Goal: Feedback & Contribution: Contribute content

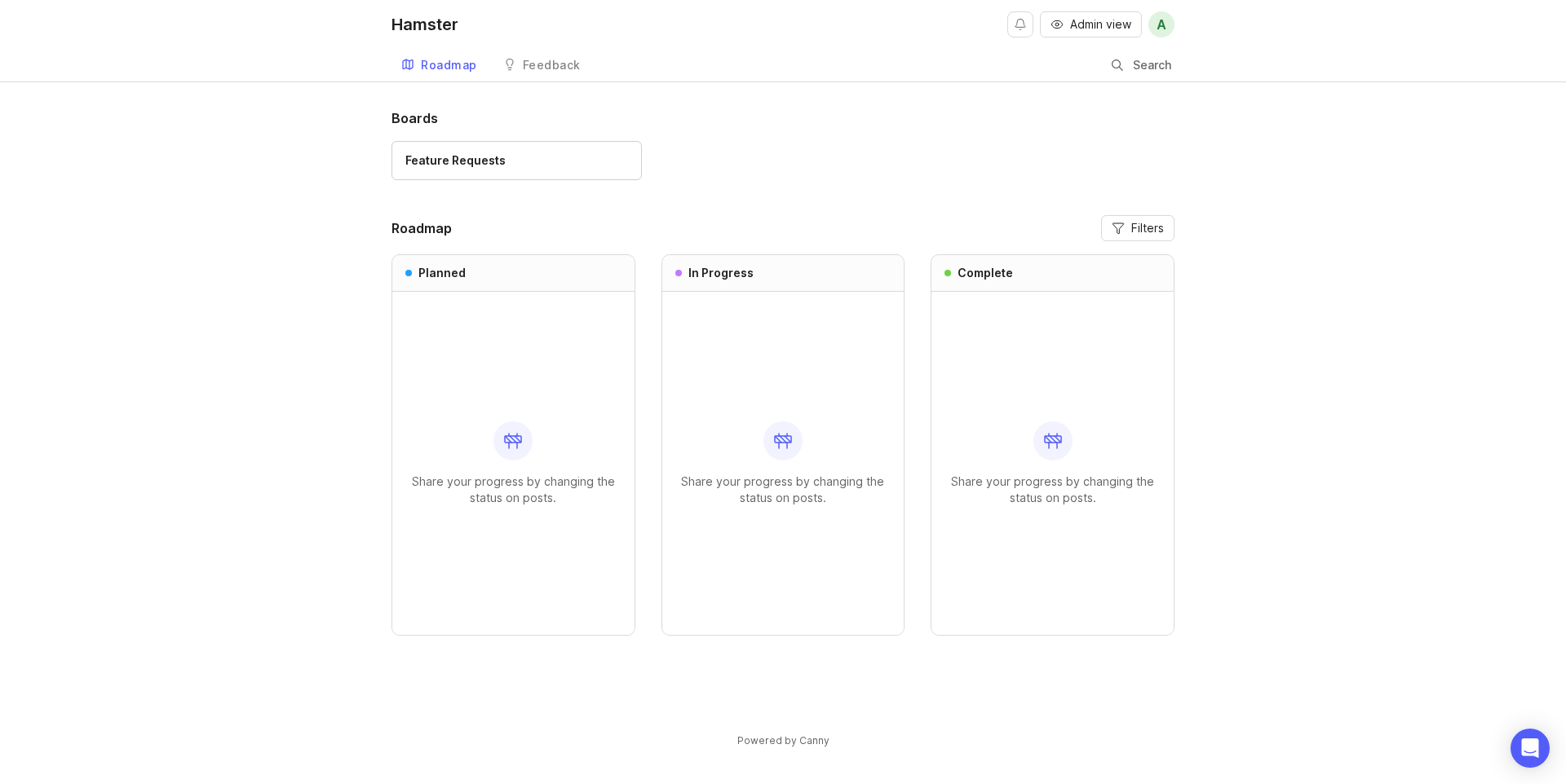
click at [1078, 29] on span "Admin view" at bounding box center [1101, 24] width 61 height 16
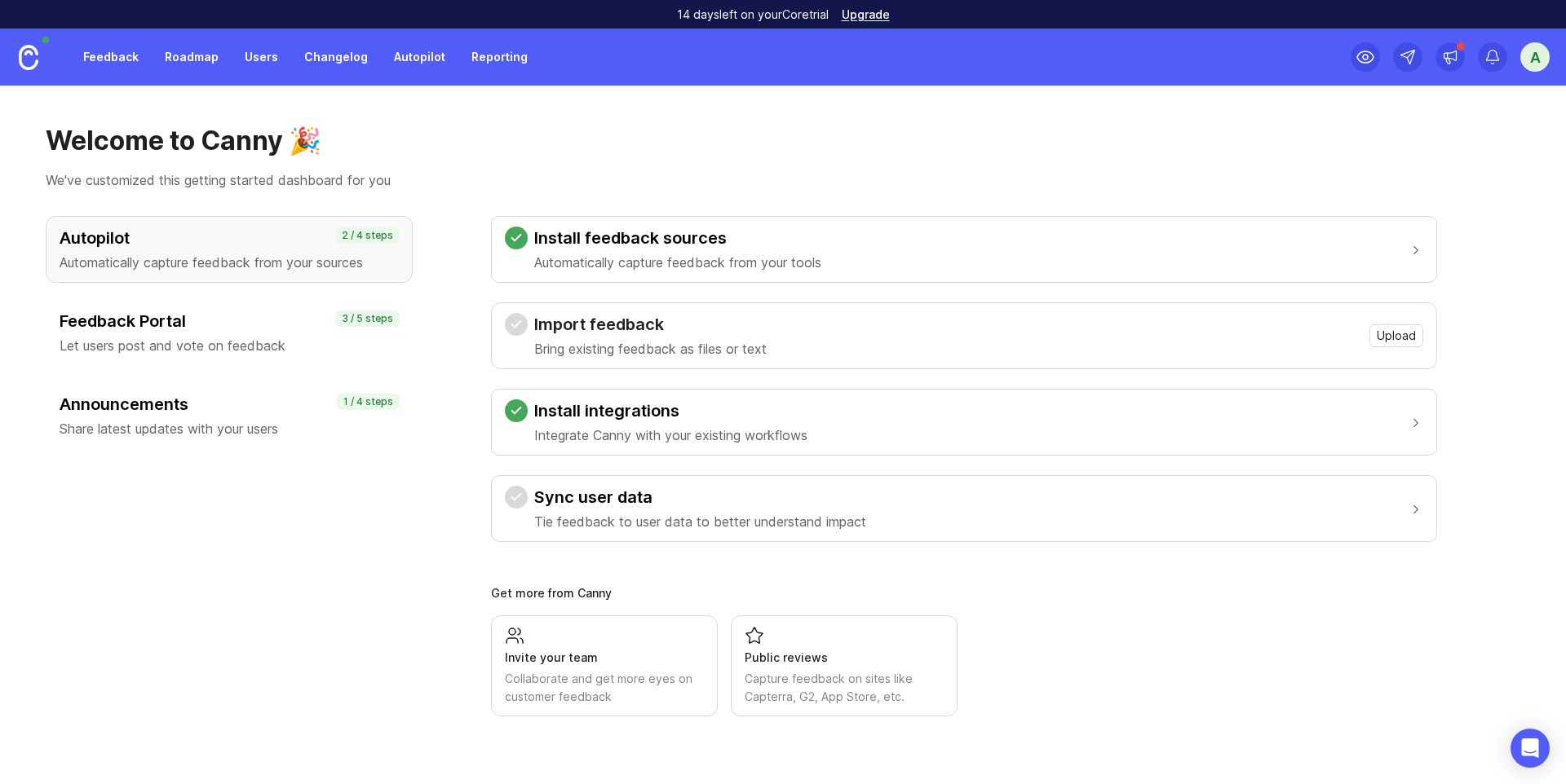
click at [633, 504] on h3 "Sync user data" at bounding box center [700, 497] width 332 height 23
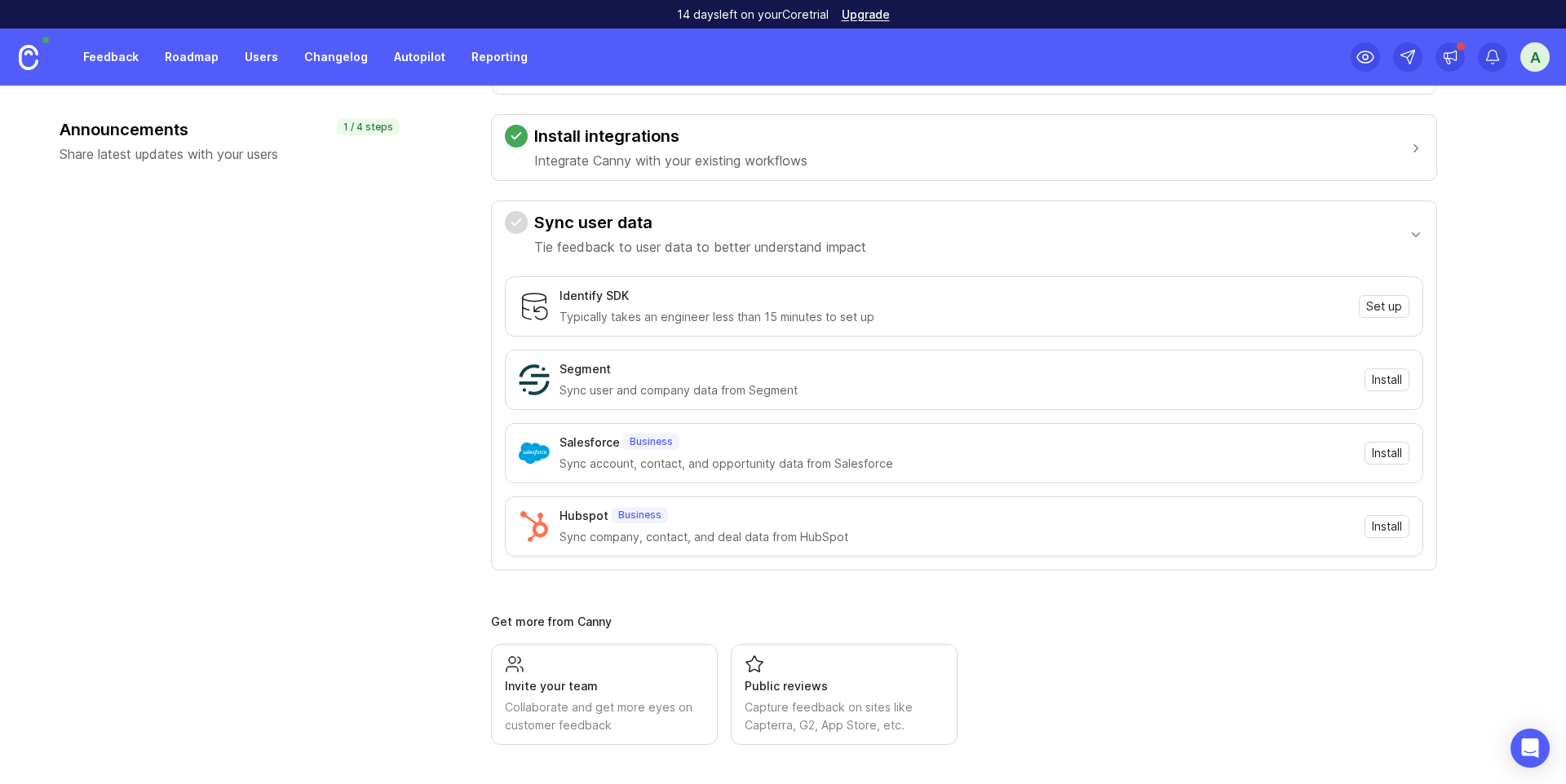
scroll to position [273, 0]
click at [1395, 381] on span "Install" at bounding box center [1387, 381] width 31 height 16
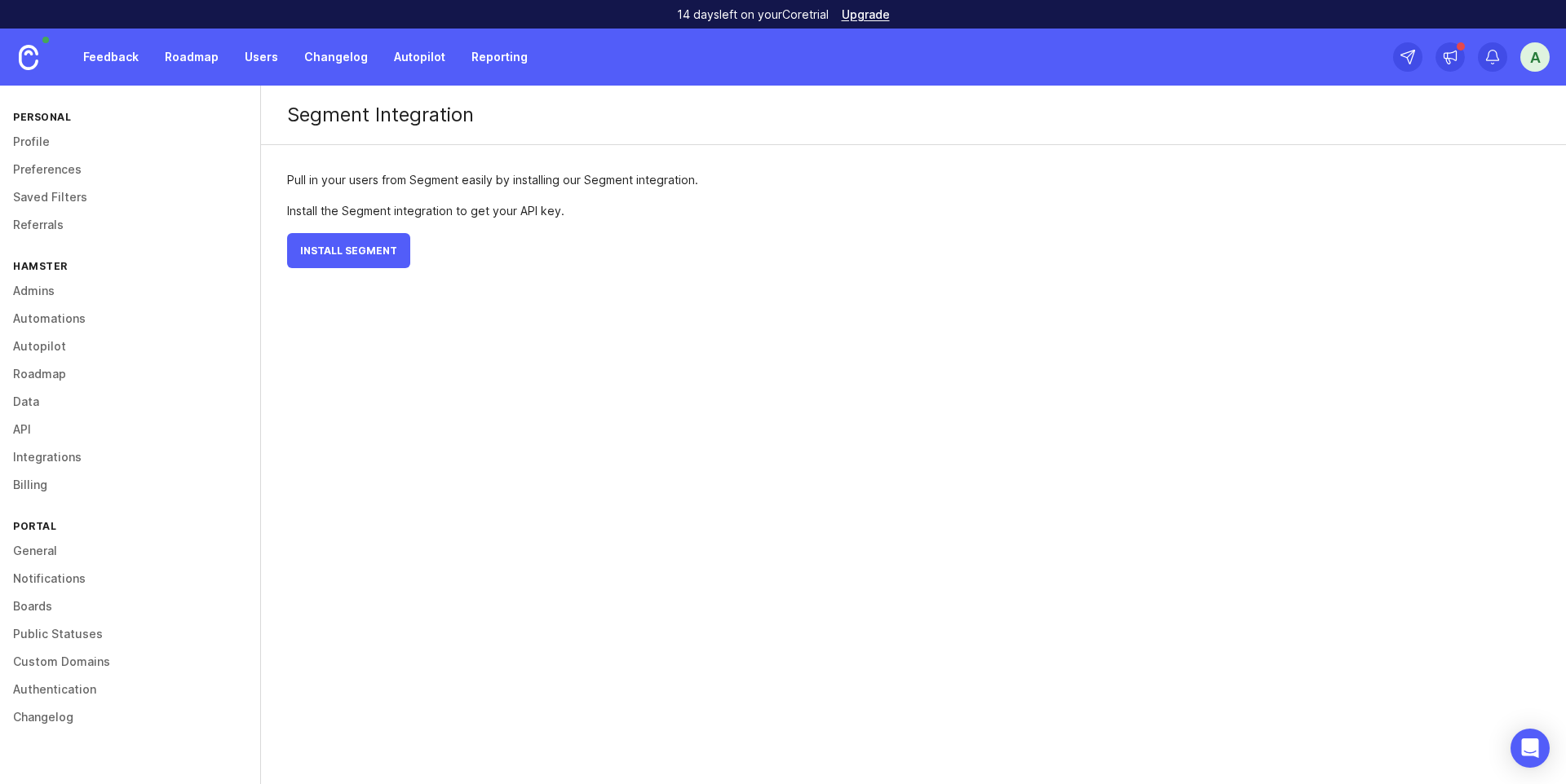
click at [347, 253] on span "Install Segment" at bounding box center [348, 251] width 97 height 12
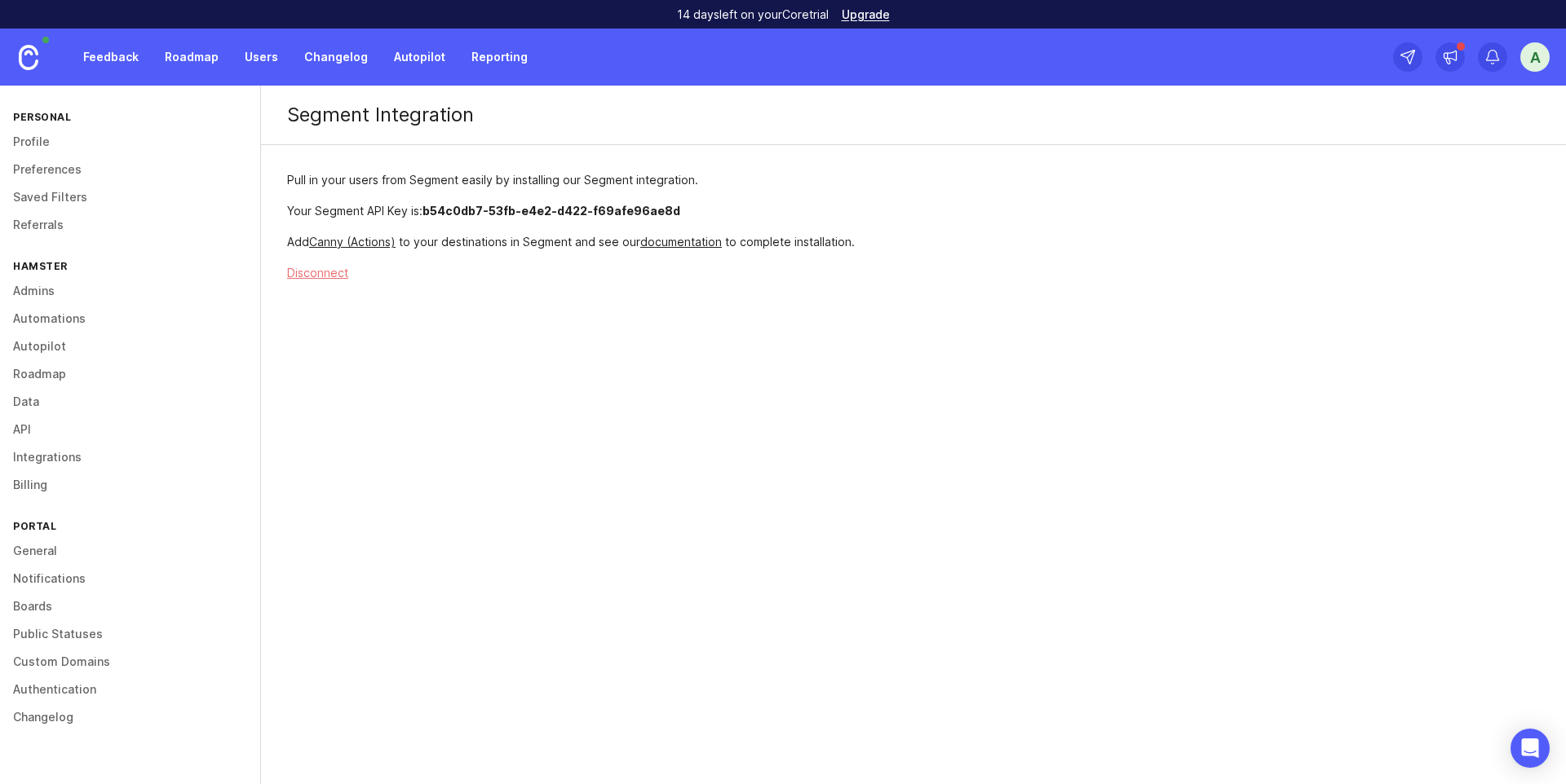
click at [448, 217] on span "b54c0db7-53fb-e4e2-d422-f69afe96ae8d" at bounding box center [551, 211] width 258 height 14
drag, startPoint x: 448, startPoint y: 217, endPoint x: 648, endPoint y: 218, distance: 200.0
click at [648, 218] on p "Your Segment API Key is: b54c0db7-53fb-e4e2-d422-f69afe96ae8d" at bounding box center [581, 211] width 588 height 18
copy span "b54c0db7-53fb-e4e2-d422-f69afe96ae8d"
click at [331, 241] on link "Canny (Actions)" at bounding box center [353, 242] width 86 height 14
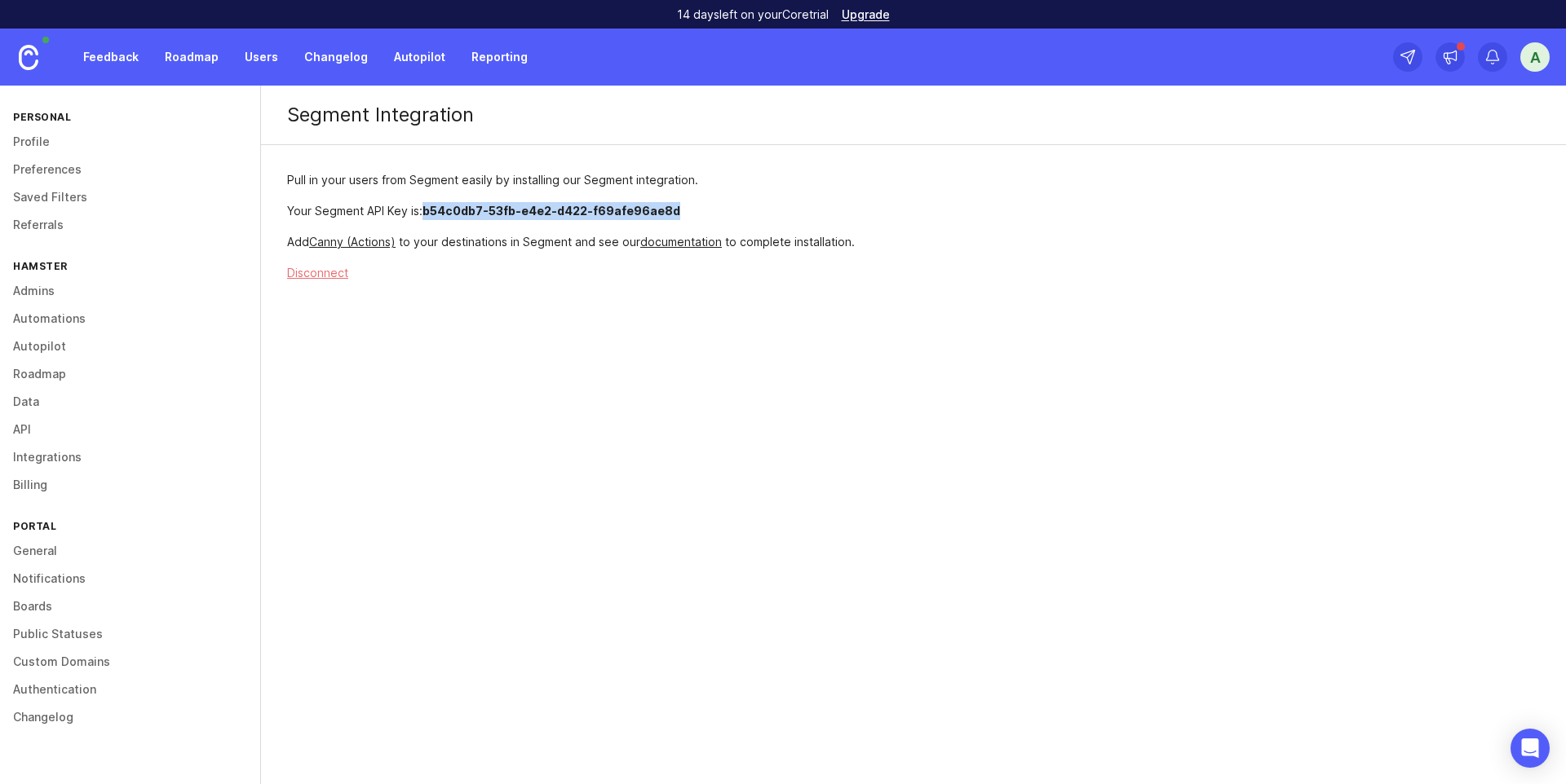
click at [109, 54] on link "Feedback" at bounding box center [111, 57] width 75 height 30
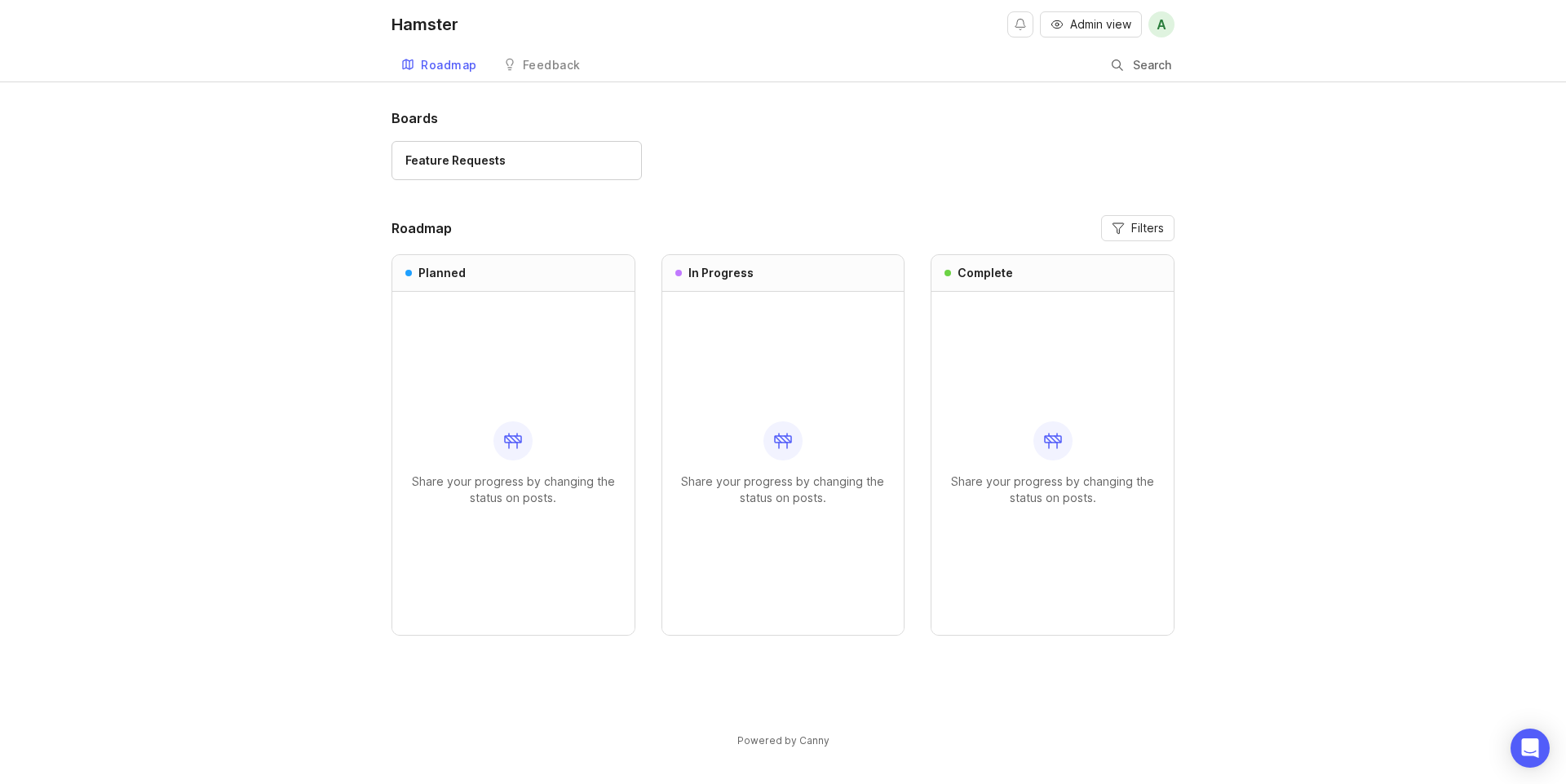
click at [1152, 31] on span "A" at bounding box center [1162, 24] width 26 height 26
click at [942, 24] on div "Hamster Admin view A" at bounding box center [783, 25] width 783 height 49
click at [519, 70] on link "Feedback" at bounding box center [542, 65] width 97 height 33
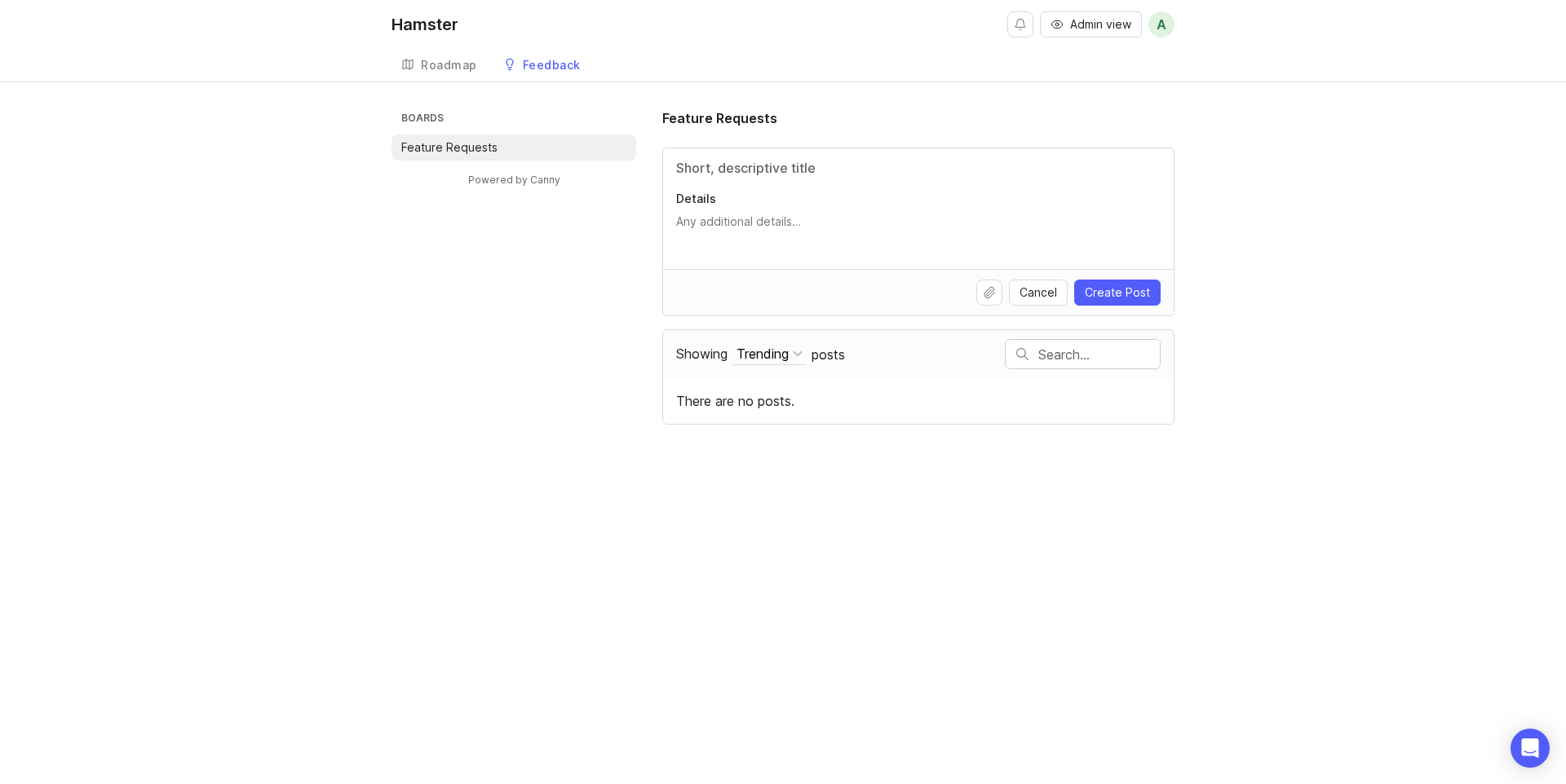
click at [789, 342] on div "Showing Trending Sort Trending Top New Filter Under Review Planned In Progress …" at bounding box center [841, 354] width 329 height 47
click at [789, 356] on div "Trending" at bounding box center [763, 353] width 53 height 18
click at [938, 348] on div "Showing Trending Sort Trending Top New Filter Under Review Planned In Progress …" at bounding box center [841, 354] width 329 height 47
click at [548, 265] on div "Boards Feature Requests Powered by Canny Feature Requests Details Cancel Create…" at bounding box center [783, 266] width 783 height 316
click at [808, 177] on div "Details" at bounding box center [918, 209] width 510 height 120
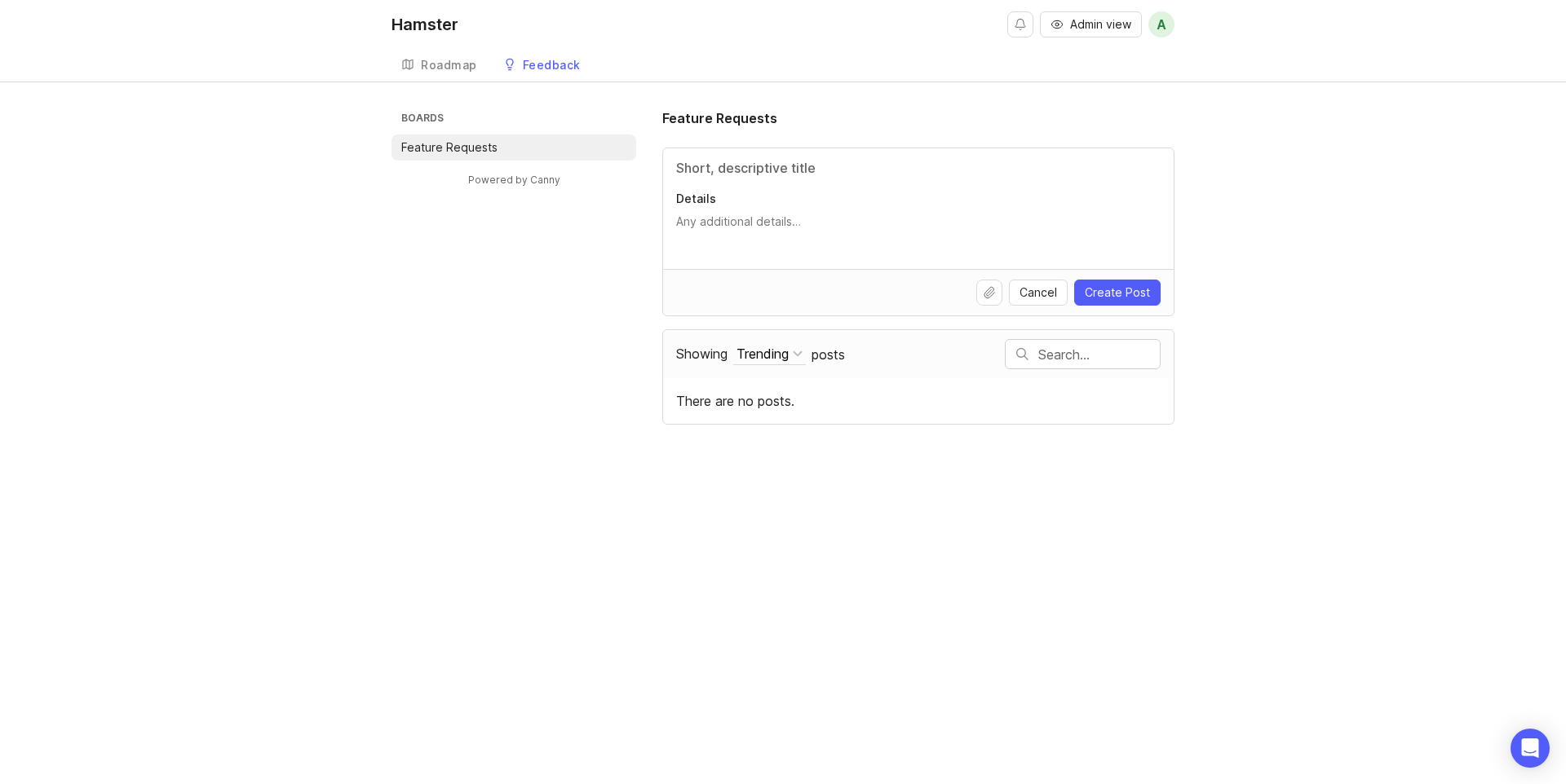
click at [808, 177] on input "Title" at bounding box center [918, 168] width 484 height 19
type input "Tie briefs to OKRs"
type textarea "I'd like to tie briefs to OKRs so I can understand what the priority should be …"
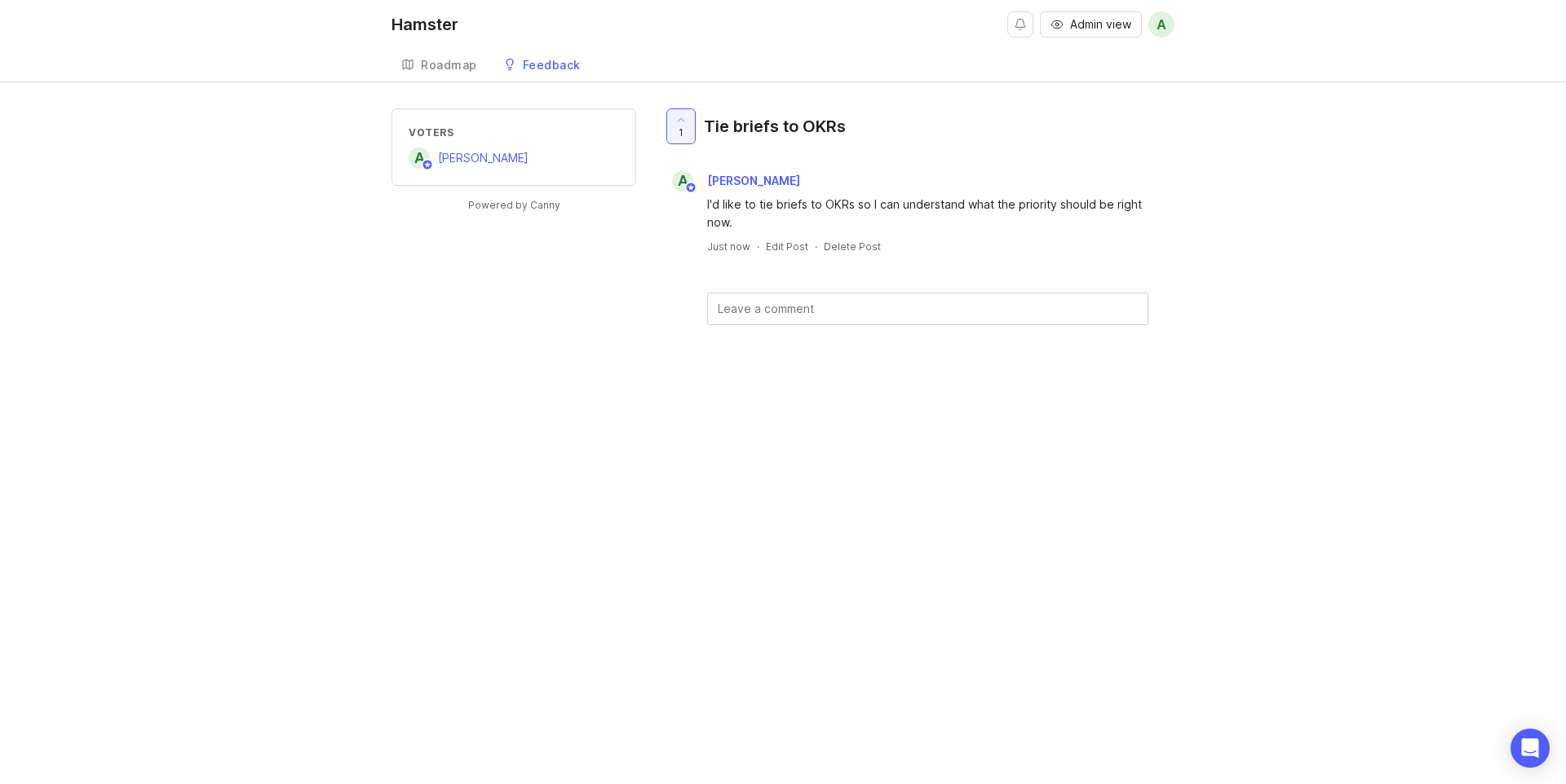
click at [452, 60] on div "Roadmap" at bounding box center [449, 64] width 56 height 11
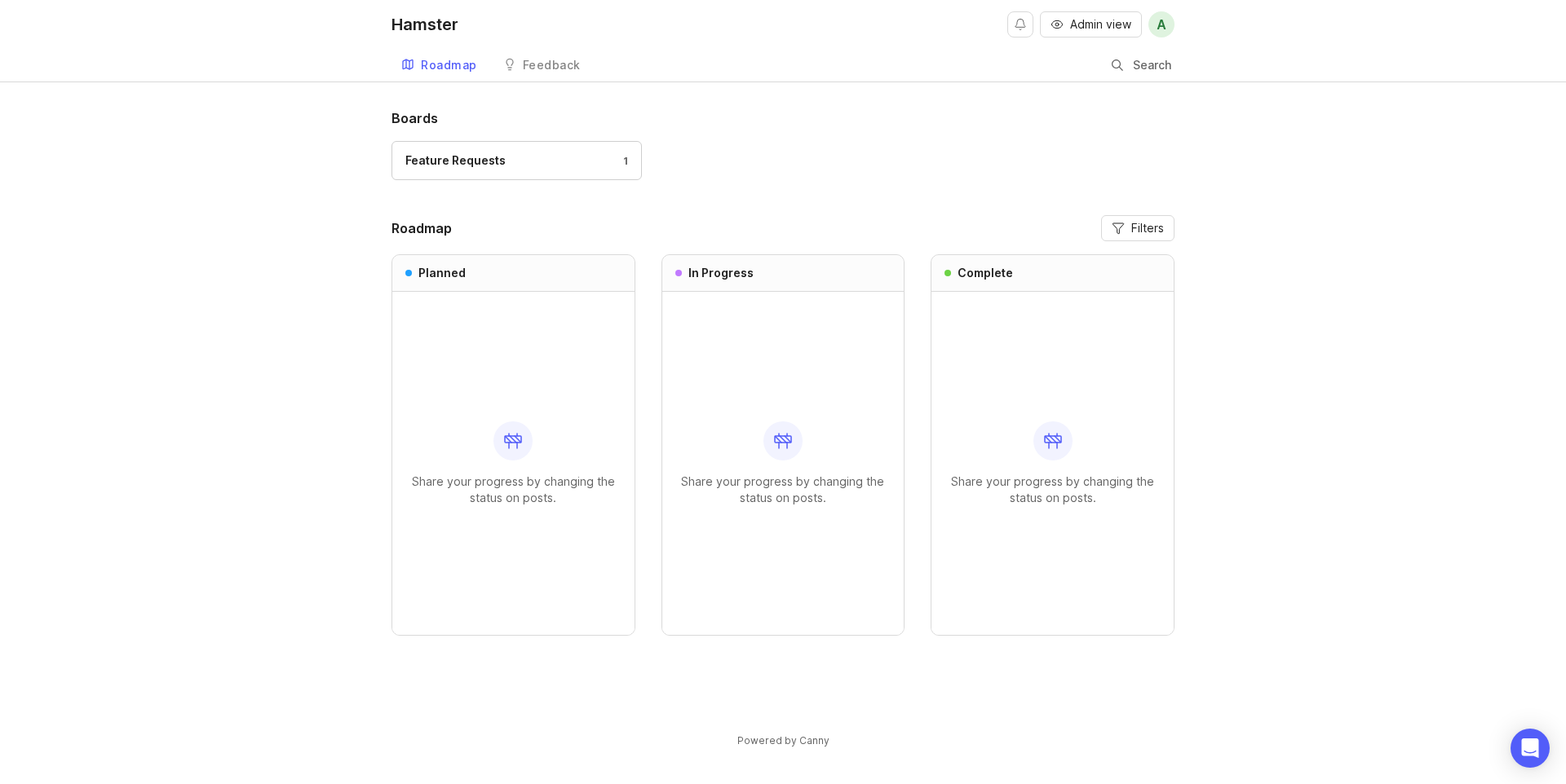
click at [549, 71] on div "Feedback" at bounding box center [552, 64] width 58 height 11
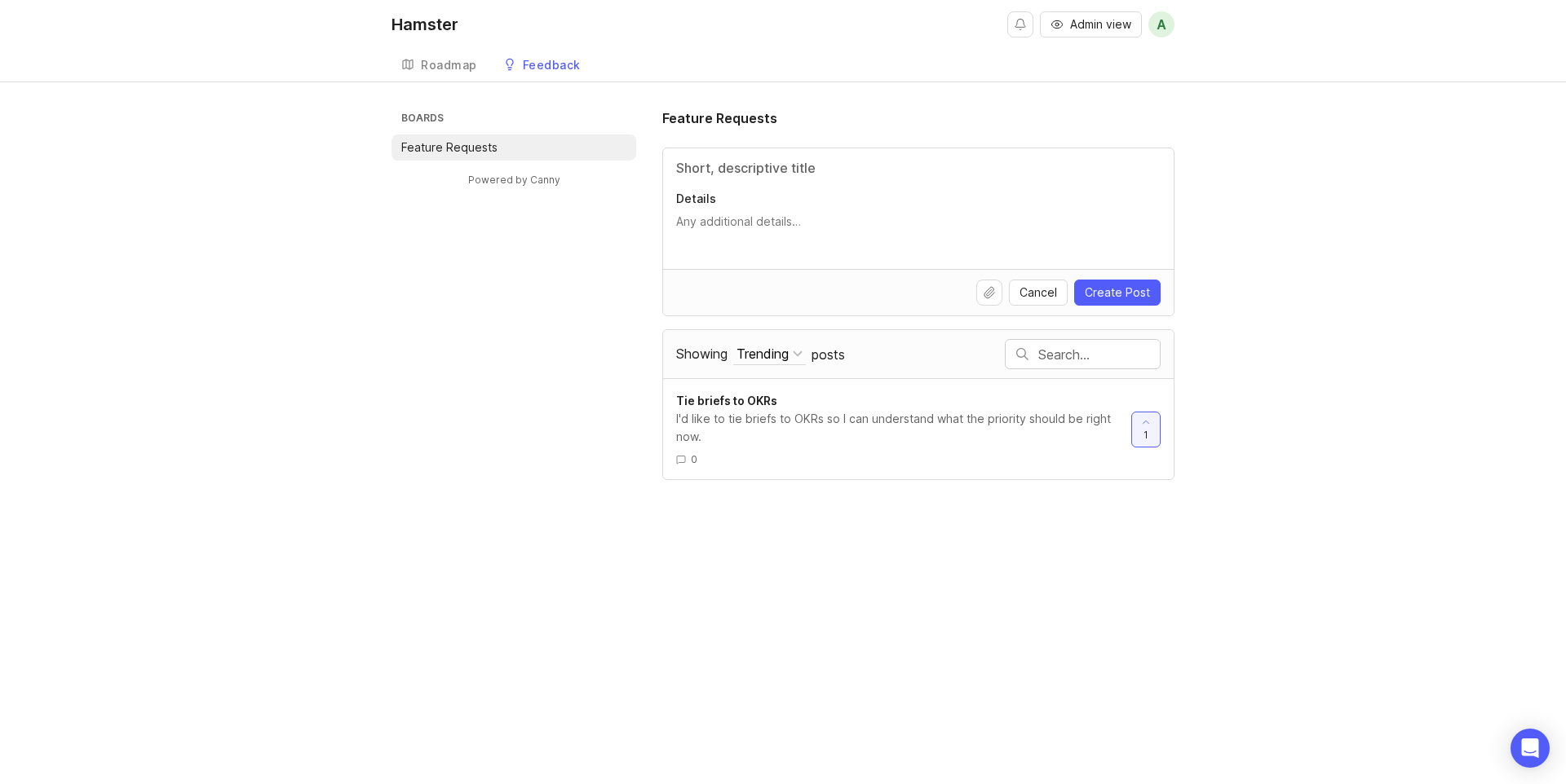
click at [1108, 21] on span "Admin view" at bounding box center [1101, 24] width 61 height 16
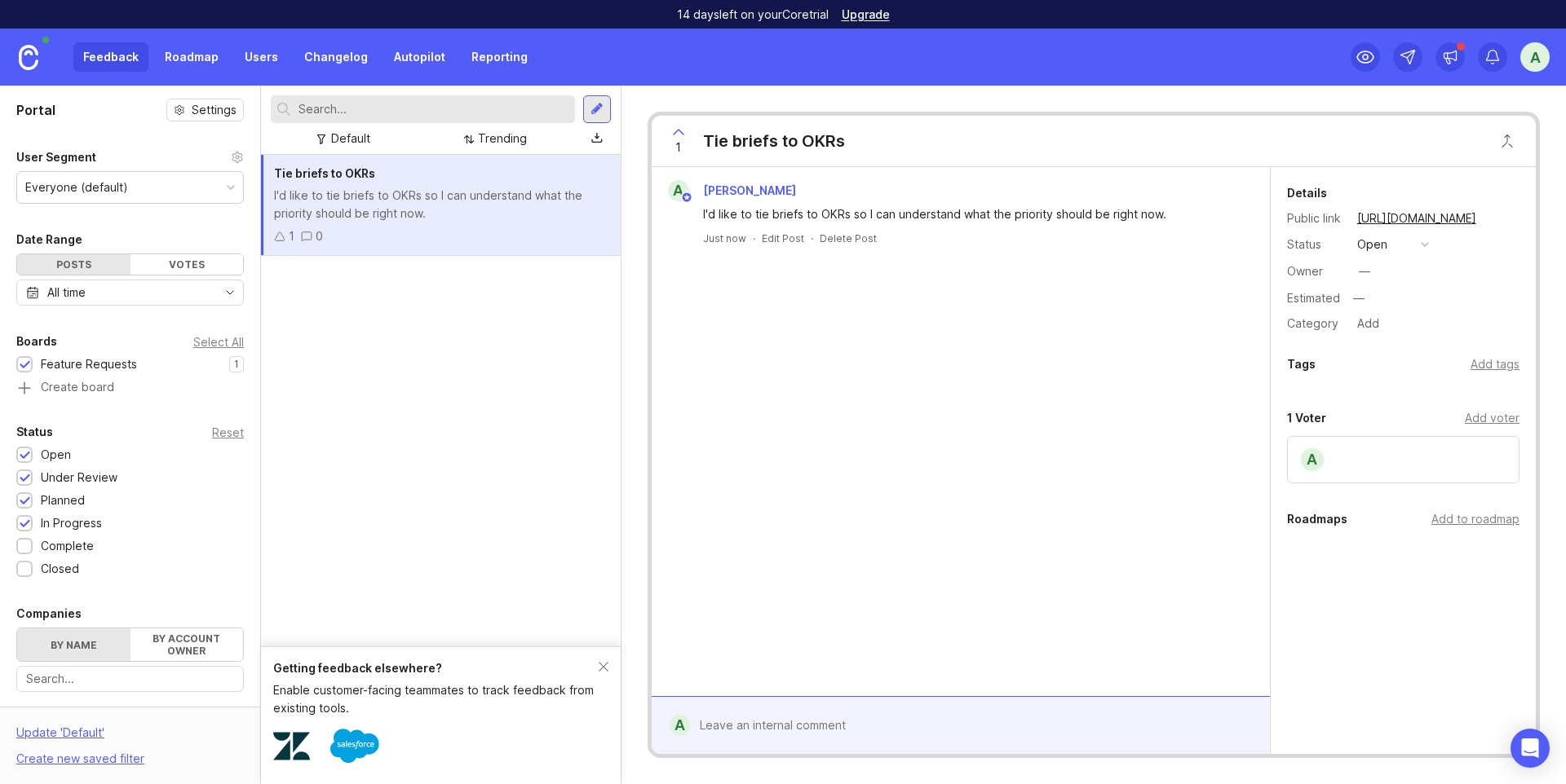
click at [610, 667] on div "Getting feedback elsewhere? Enable customer-facing teammates to track feedback …" at bounding box center [441, 715] width 359 height 138
click at [596, 667] on div "Getting feedback elsewhere?" at bounding box center [436, 668] width 326 height 18
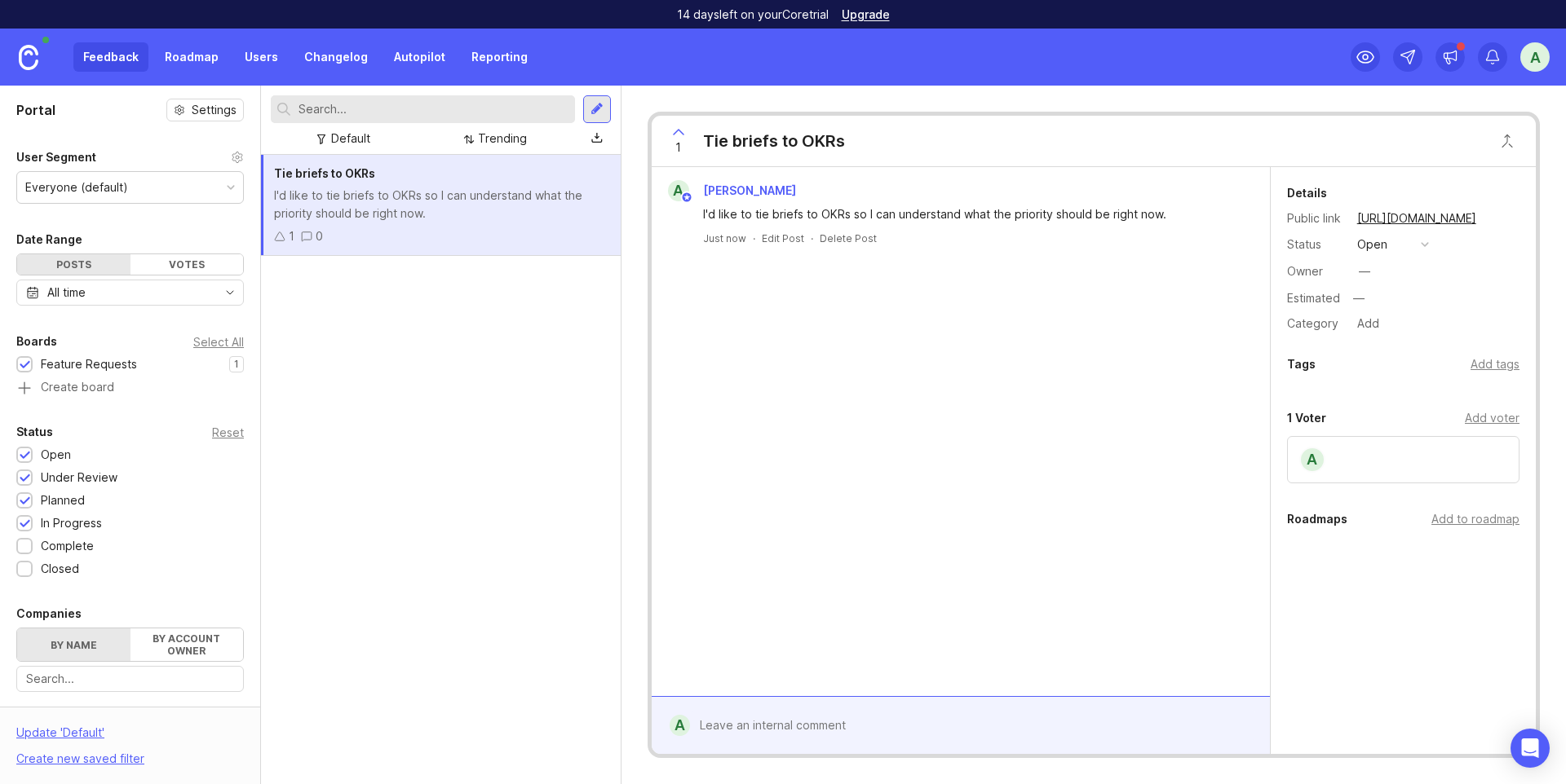
click at [181, 60] on link "Roadmap" at bounding box center [192, 57] width 74 height 30
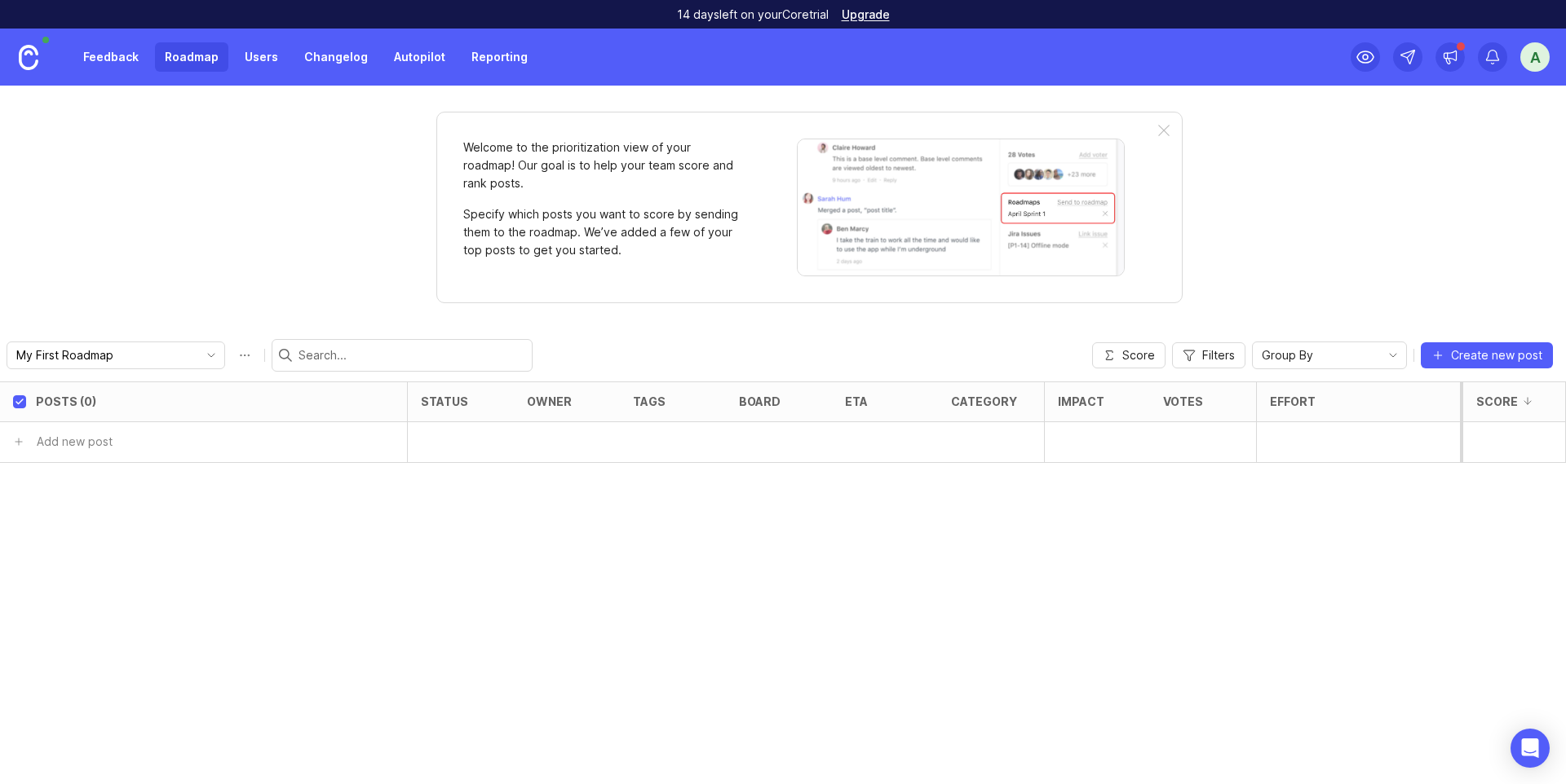
click at [132, 63] on link "Feedback" at bounding box center [111, 57] width 75 height 30
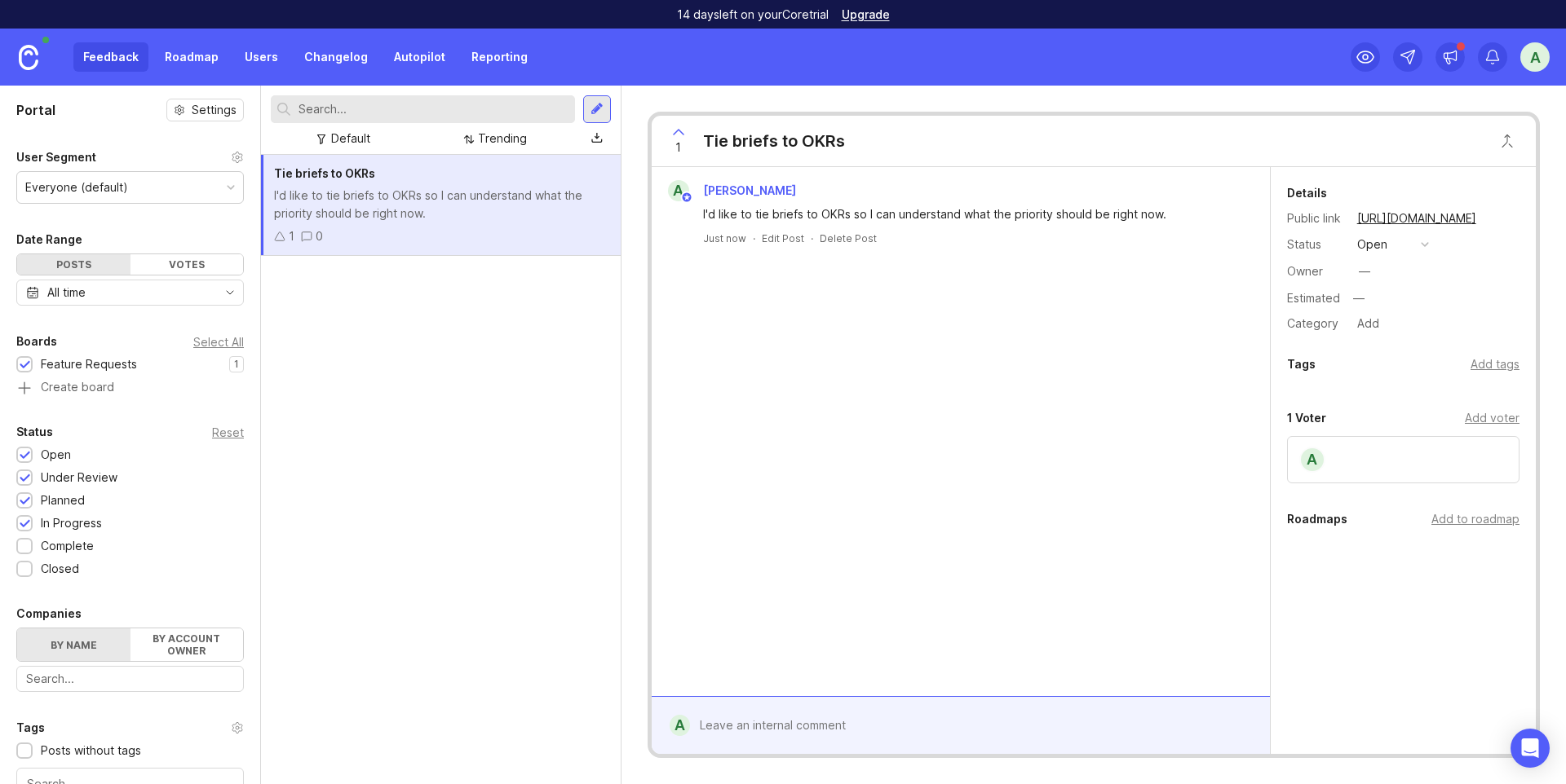
click at [1449, 518] on div "Add to roadmap" at bounding box center [1475, 519] width 88 height 18
click at [969, 423] on div "A Andrew Somervell I'd like to tie briefs to OKRs so I can understand what the …" at bounding box center [961, 431] width 618 height 529
click at [917, 219] on div "I'd like to tie briefs to OKRs so I can understand what the priority should be …" at bounding box center [970, 214] width 534 height 18
click at [1374, 269] on div "—" at bounding box center [1364, 271] width 25 height 25
click at [1368, 269] on div "—" at bounding box center [1364, 271] width 11 height 18
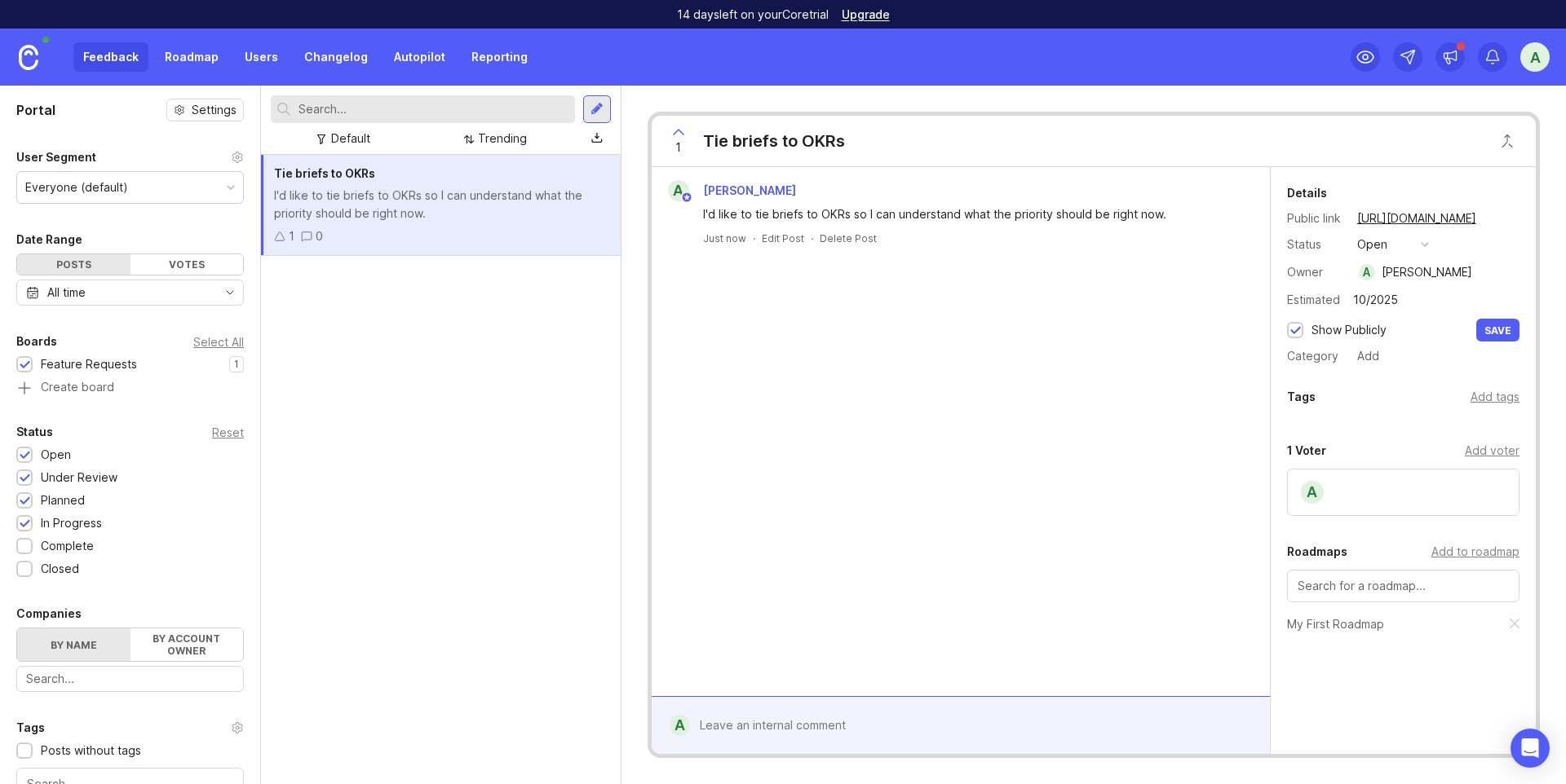
type input "10/2025"
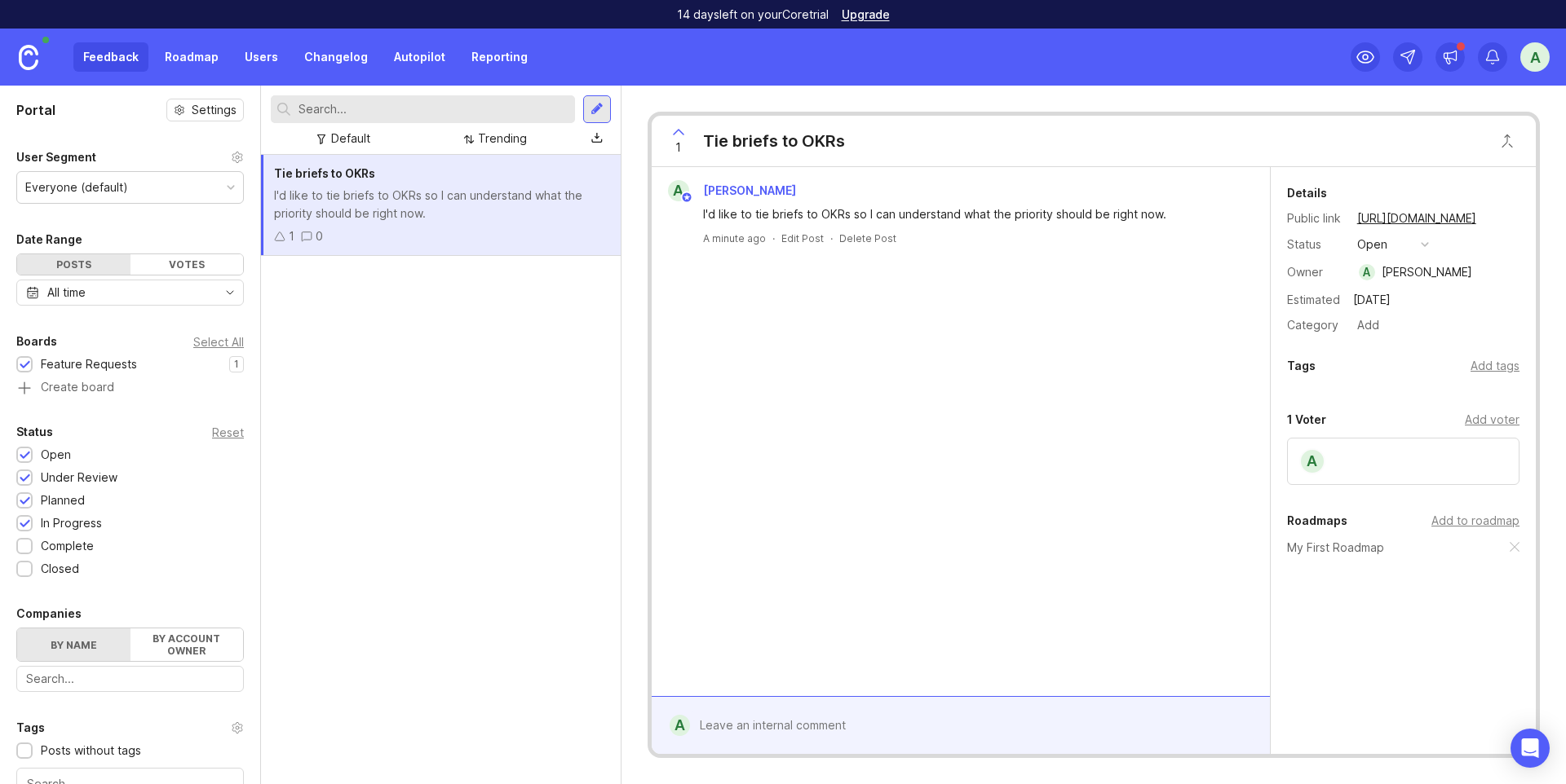
click at [906, 553] on div "A Andrew Somervell I'd like to tie briefs to OKRs so I can understand what the …" at bounding box center [961, 431] width 618 height 529
click at [1407, 216] on link "https://build.tryhamster.com/feature-requests/p/tie-briefs-to-okrs" at bounding box center [1417, 218] width 129 height 21
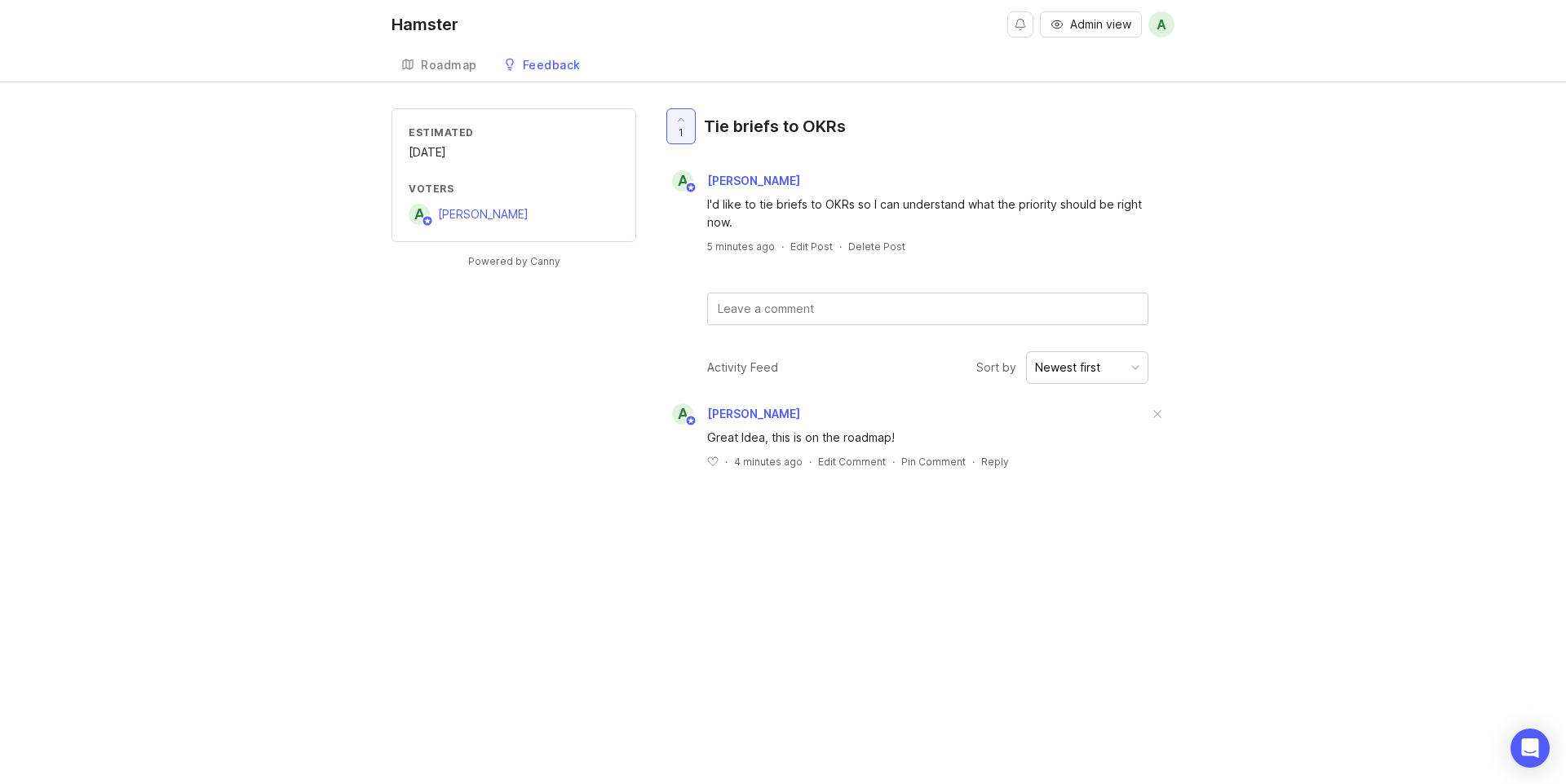
click at [844, 622] on div "Hamster Admin view A Create Roadmap Feedback Feature Requests Estimated October…" at bounding box center [783, 392] width 1566 height 784
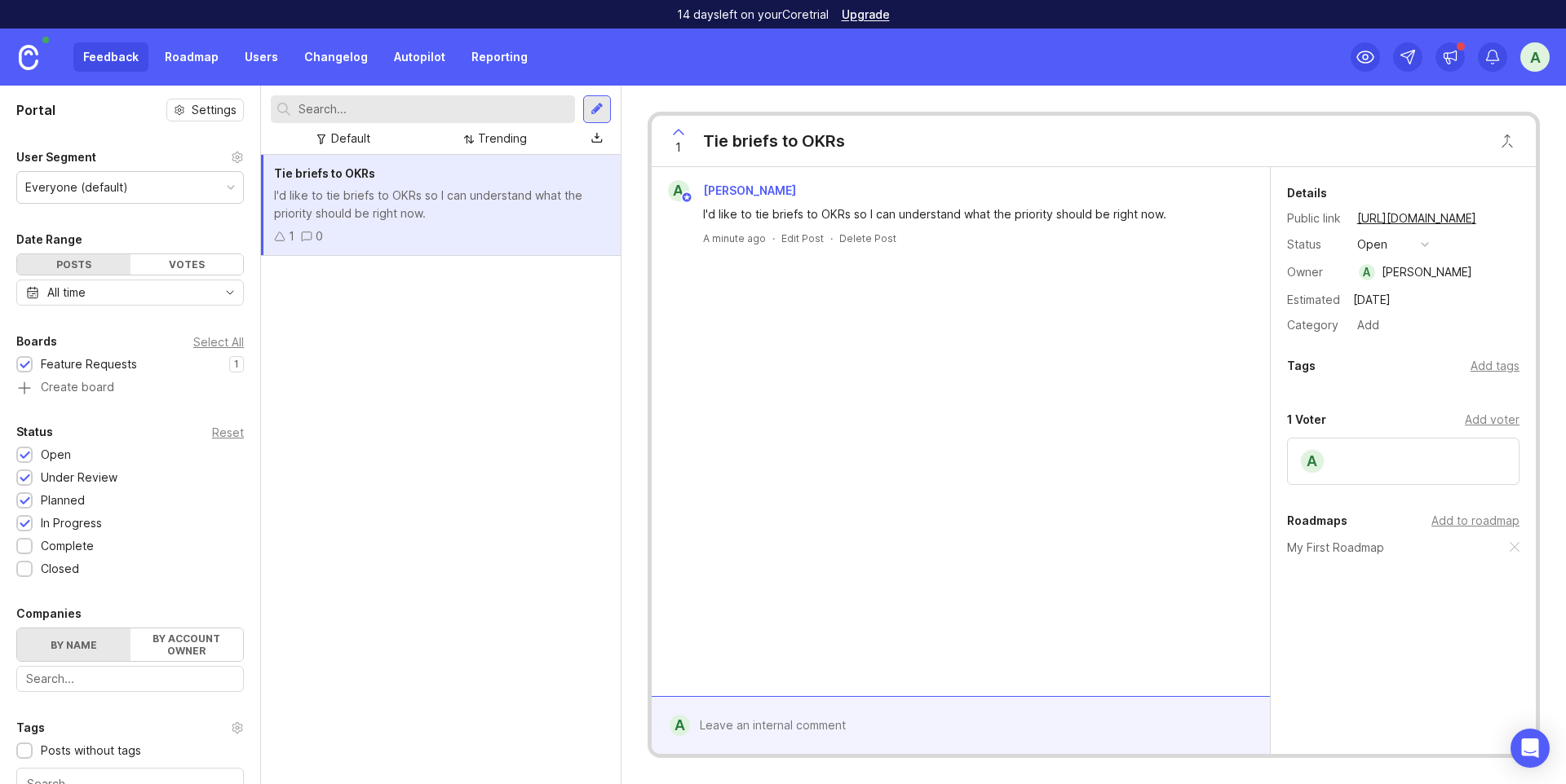
click at [207, 56] on link "Roadmap" at bounding box center [192, 57] width 74 height 30
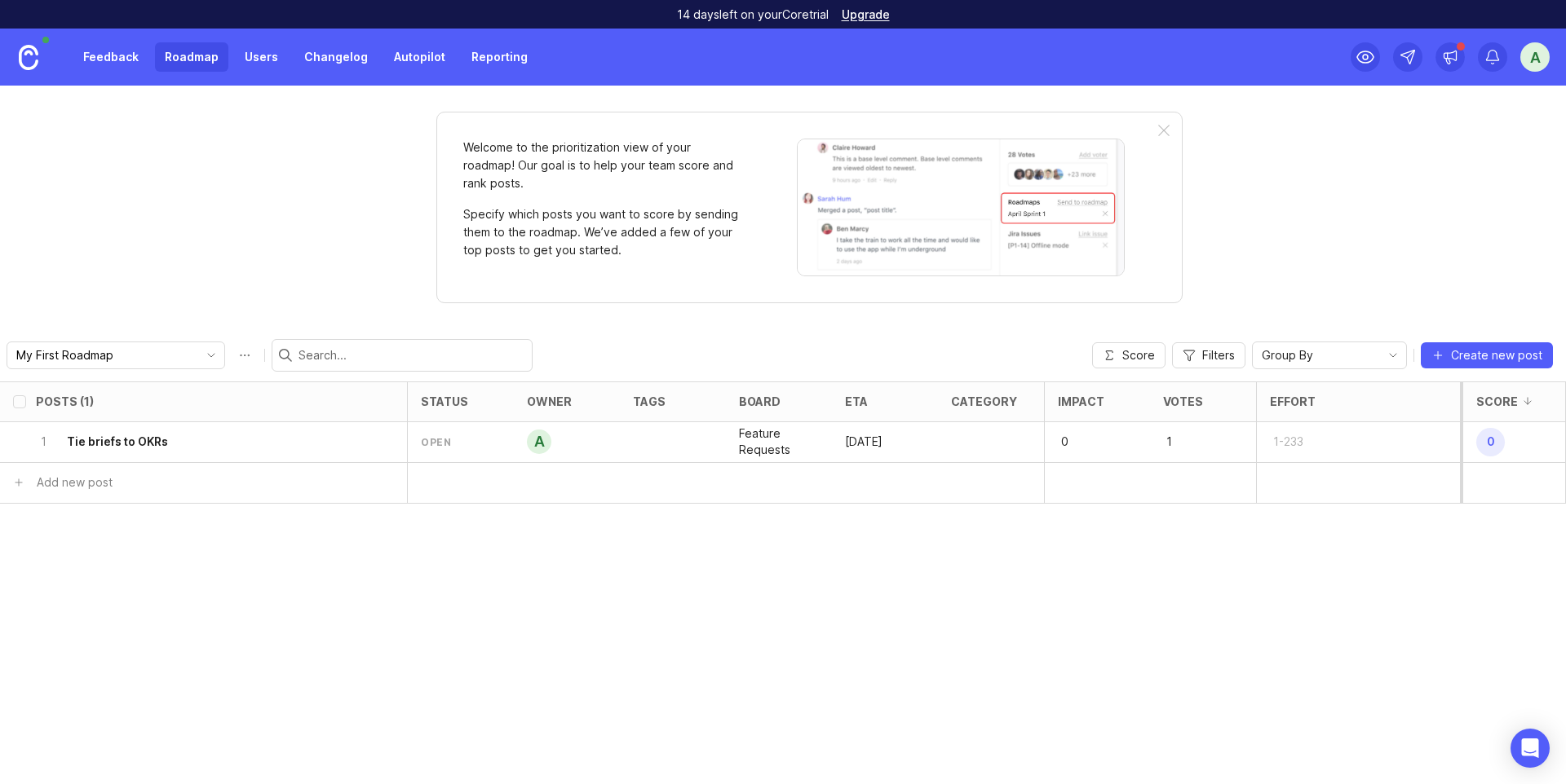
click at [221, 453] on div "1 Tie briefs to OKRs" at bounding box center [198, 442] width 326 height 40
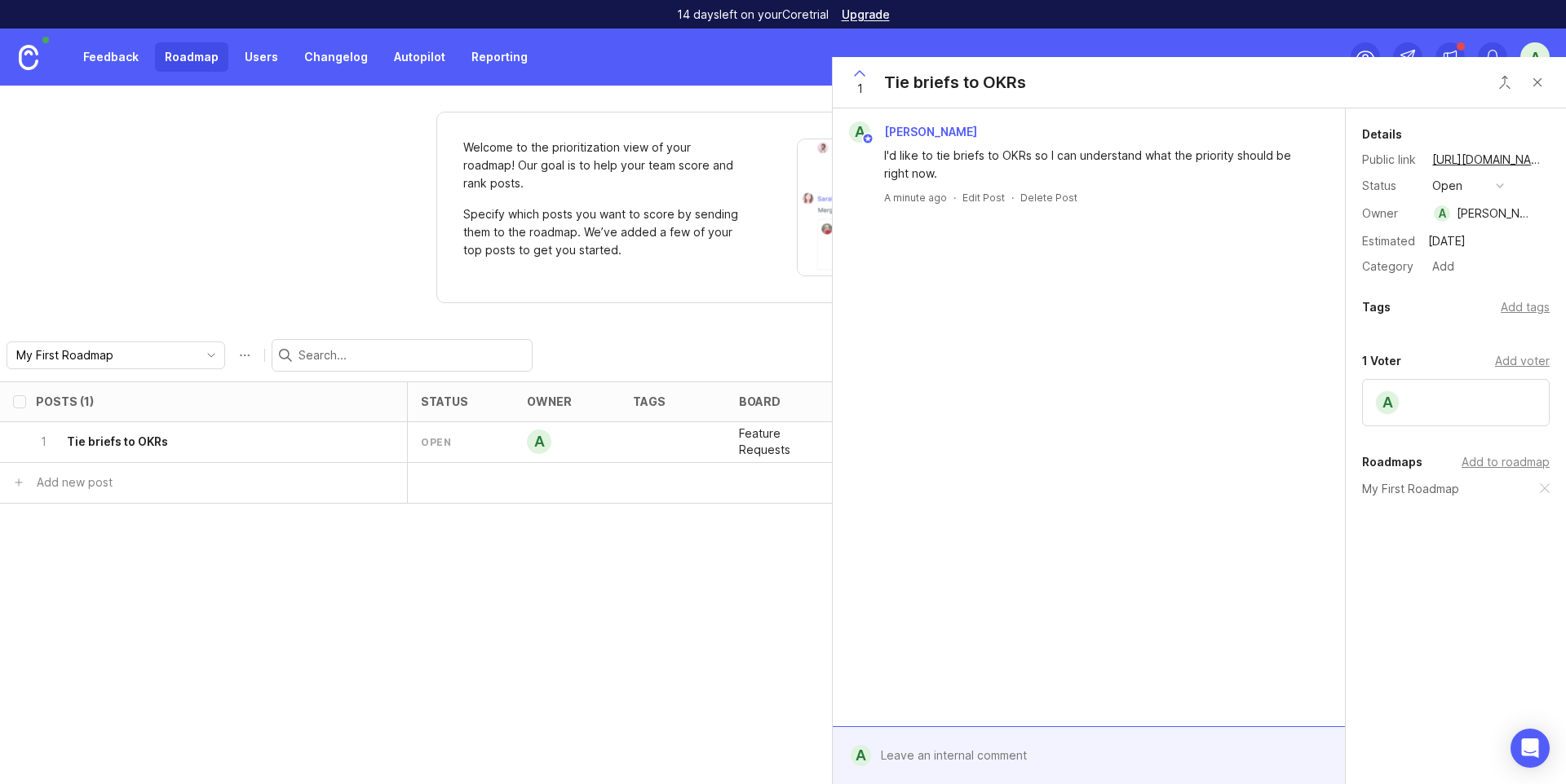
click at [940, 742] on div at bounding box center [1101, 756] width 460 height 31
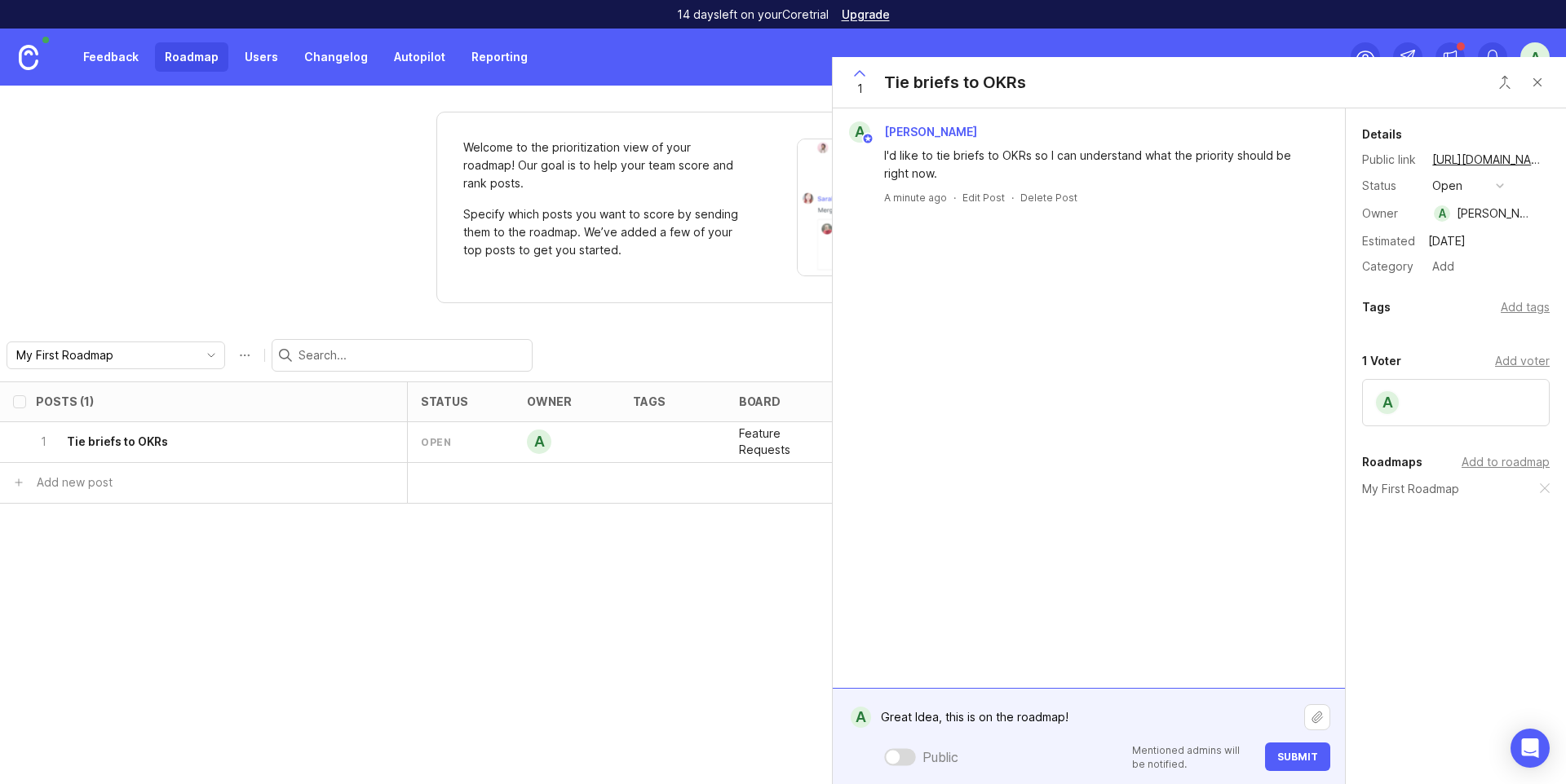
type textarea "Great Idea, this is on the roadmap!"
click at [901, 762] on div at bounding box center [900, 757] width 32 height 17
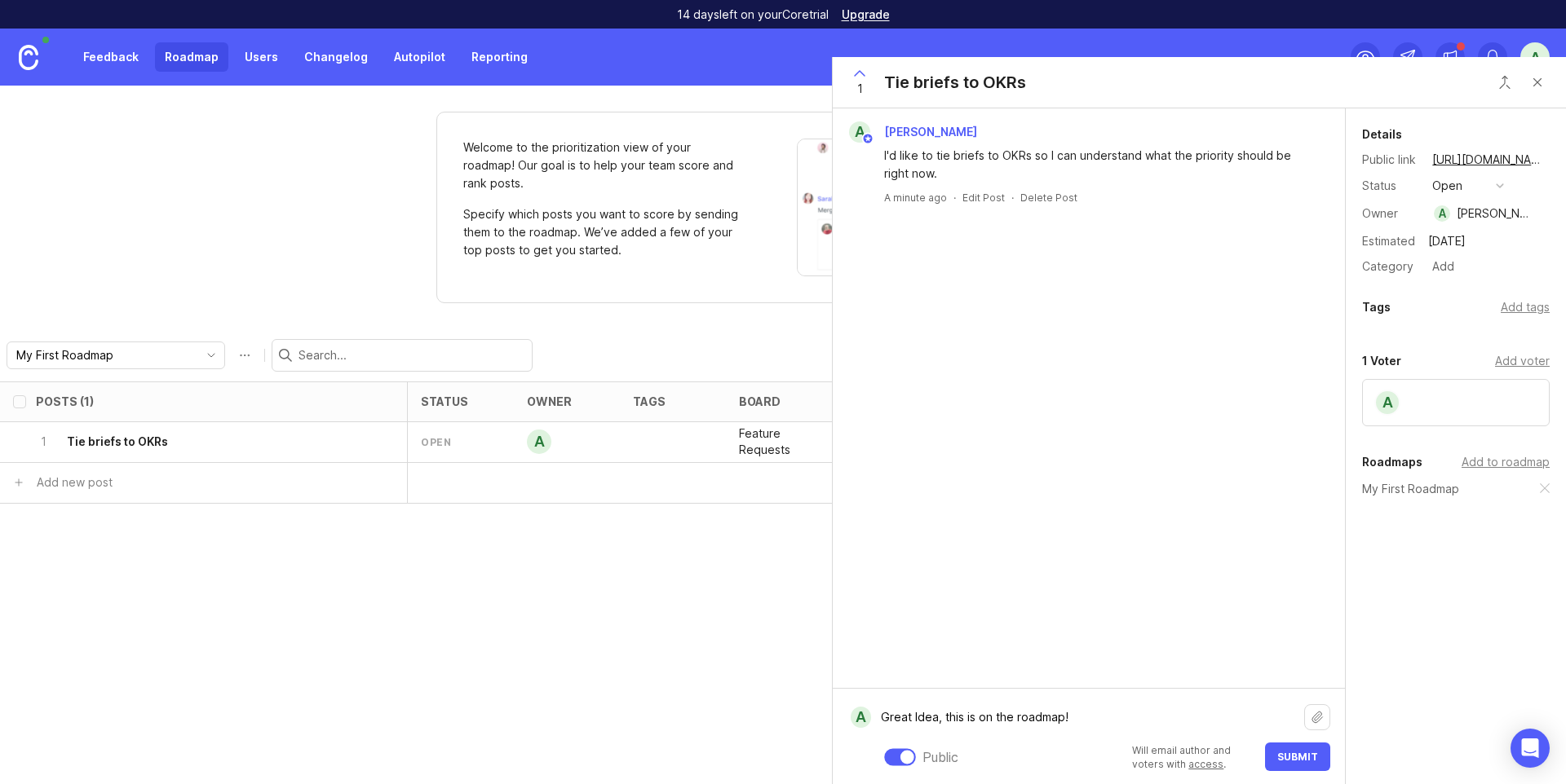
click at [1291, 757] on span "Submit" at bounding box center [1297, 757] width 41 height 12
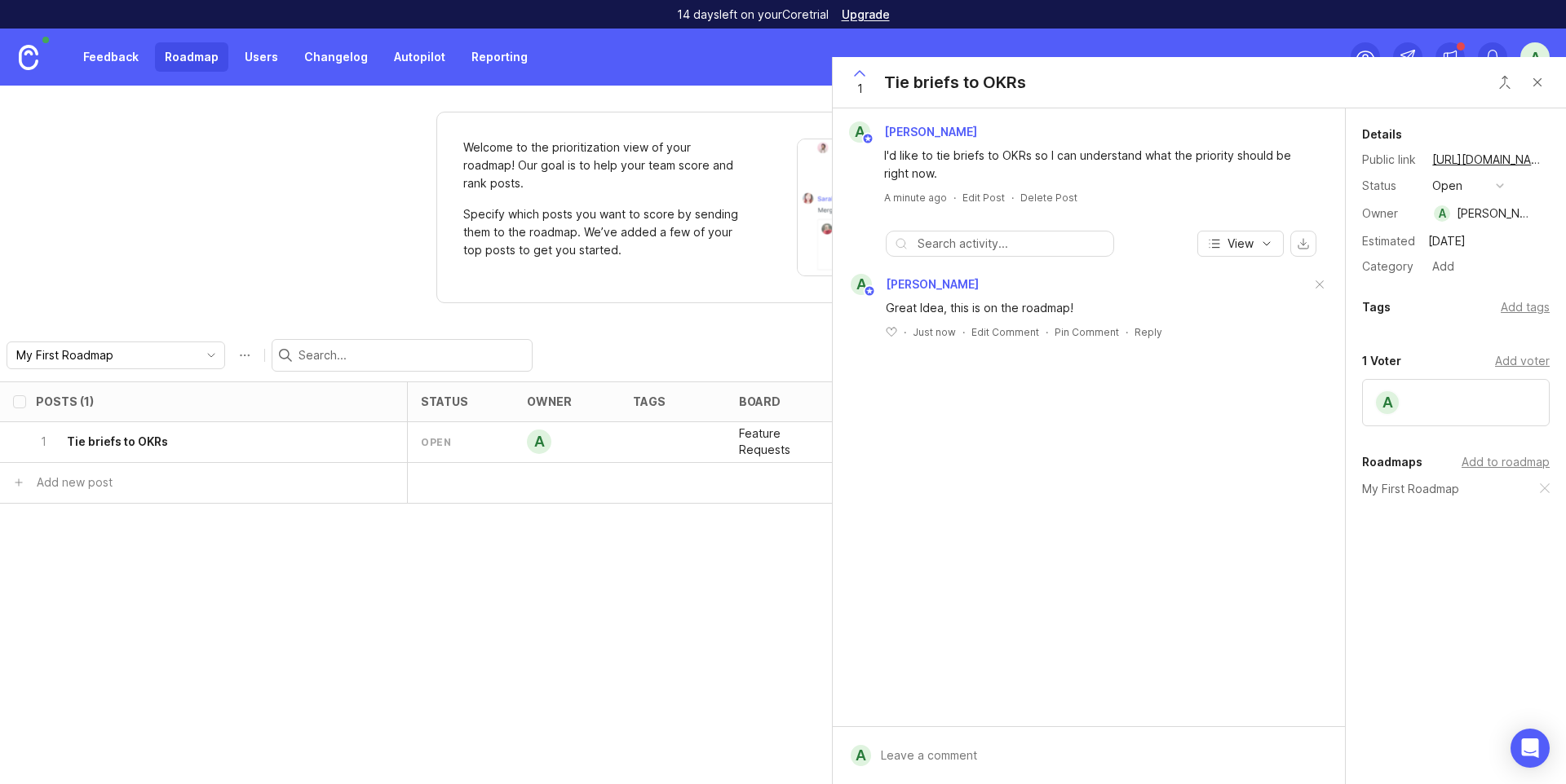
click at [1547, 86] on button "Close button" at bounding box center [1537, 82] width 32 height 32
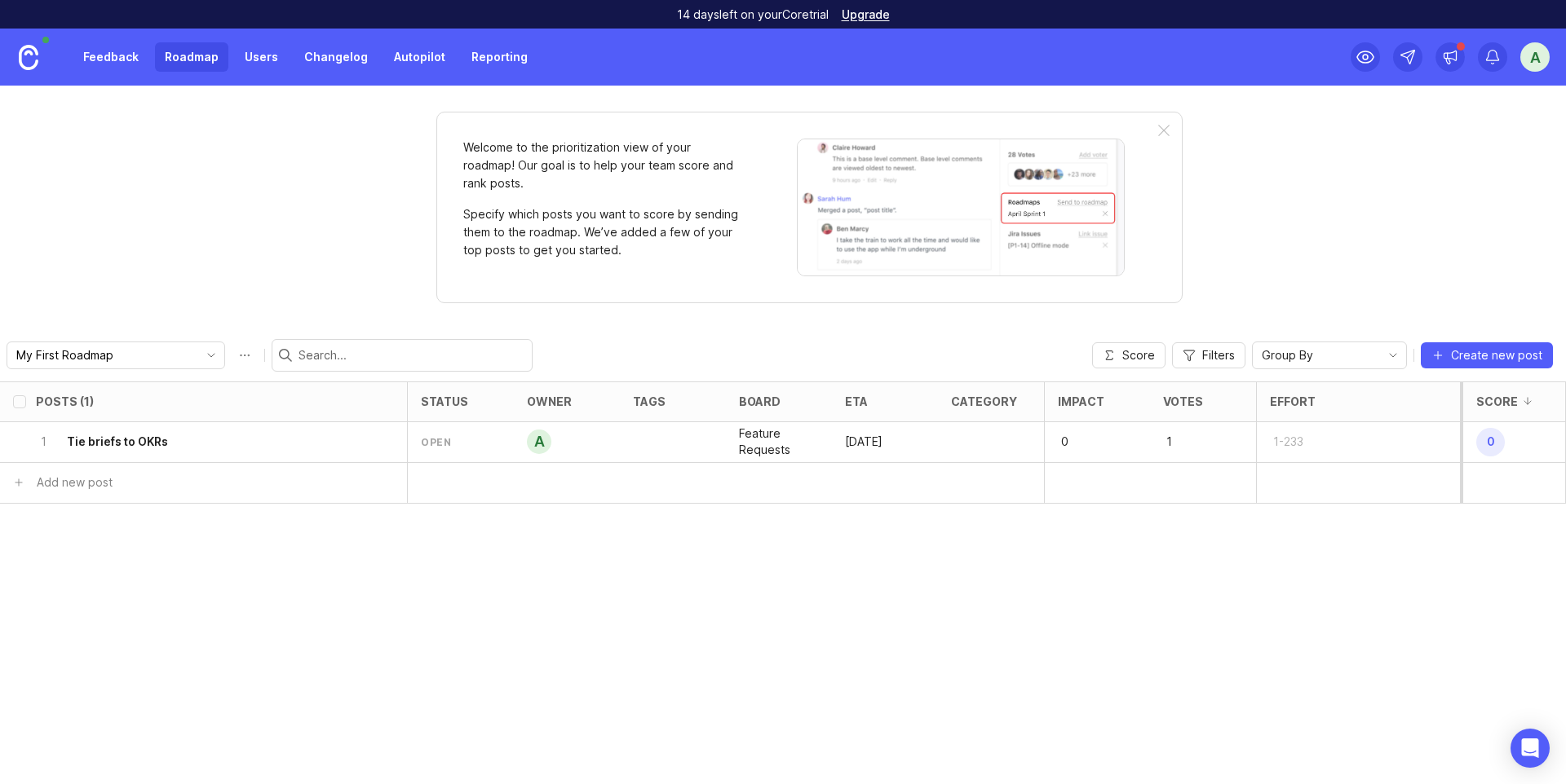
click at [1470, 55] on div "A" at bounding box center [1450, 57] width 199 height 57
click at [1461, 55] on div at bounding box center [1450, 57] width 30 height 30
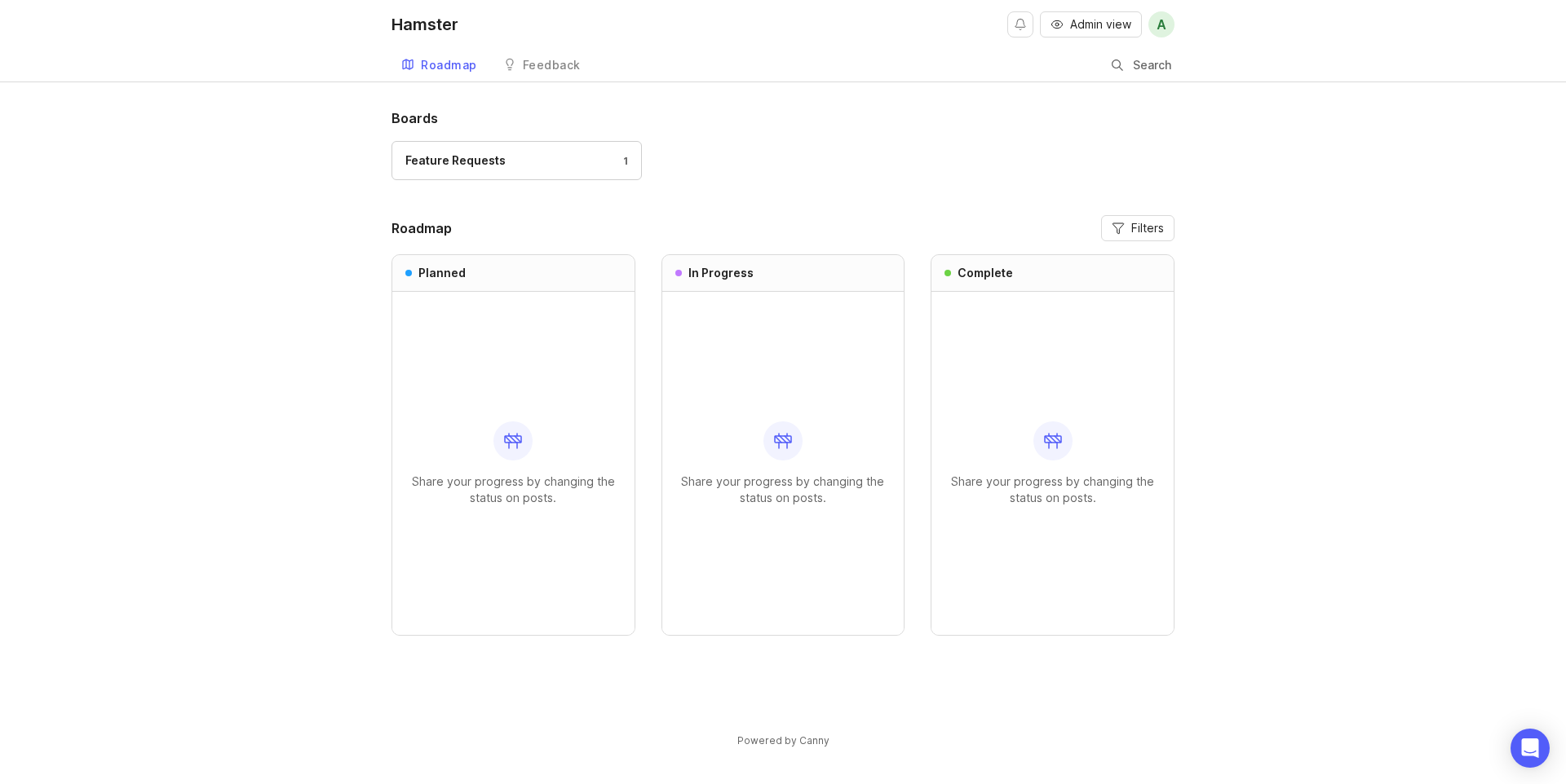
click at [543, 62] on div "Feedback" at bounding box center [552, 64] width 58 height 11
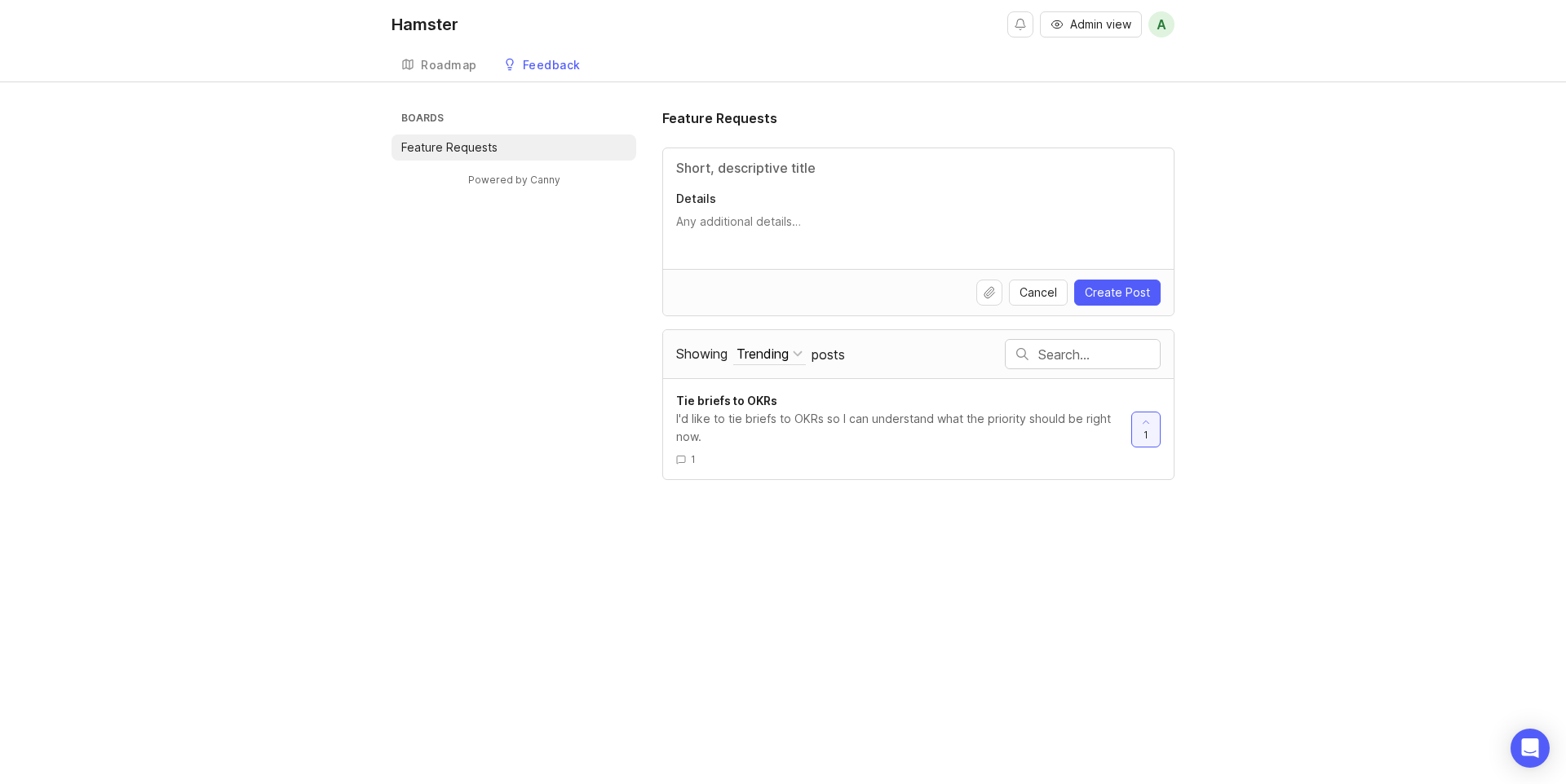
click at [427, 81] on link "Roadmap" at bounding box center [439, 65] width 96 height 33
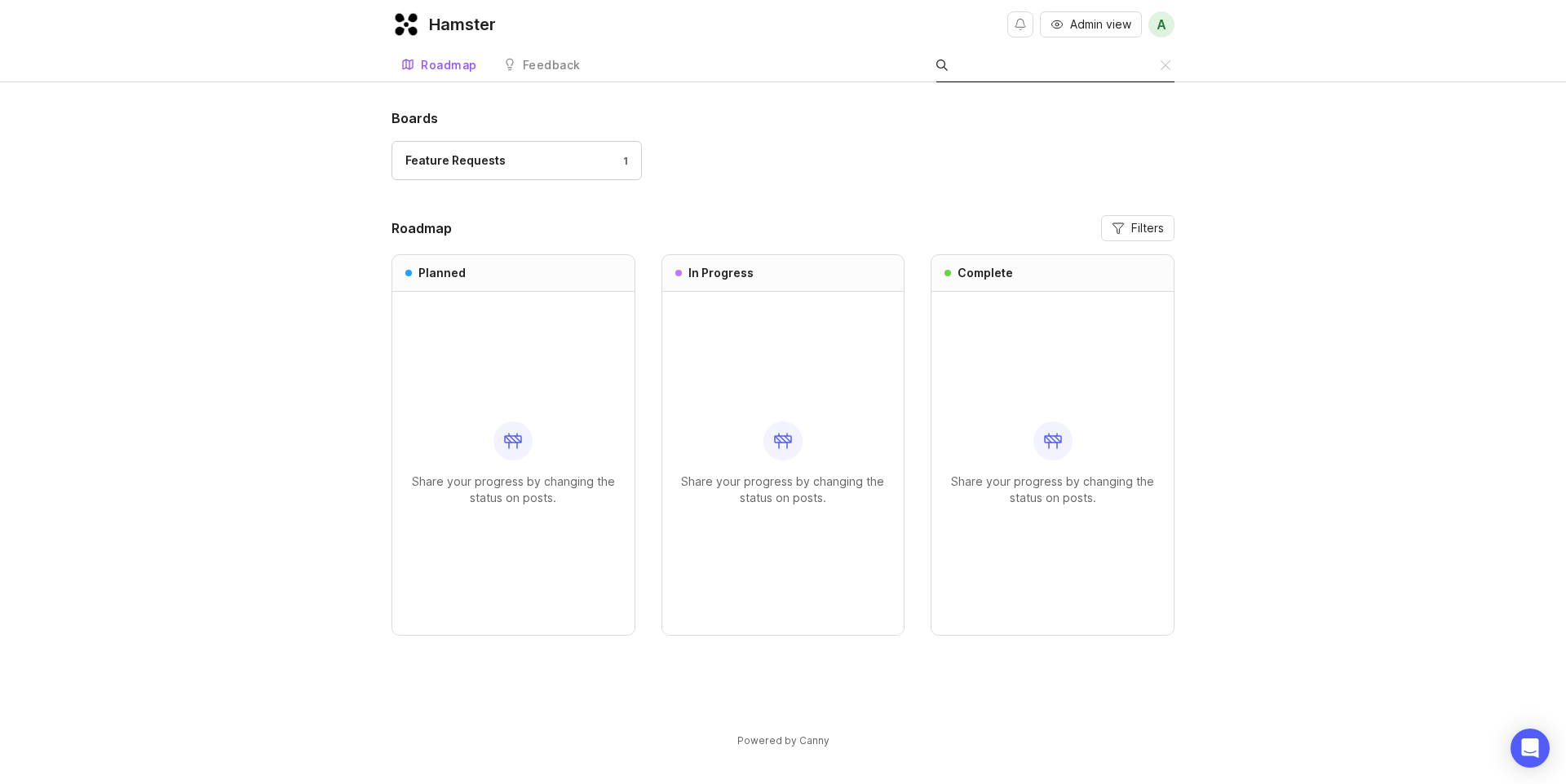
click at [1149, 69] on input "Search" at bounding box center [1058, 64] width 204 height 18
click at [802, 139] on div "Boards Feature Requests 1" at bounding box center [783, 152] width 783 height 87
click at [655, 247] on div "Roadmap Filters Planned Share your progress by changing the status on posts. In…" at bounding box center [783, 425] width 783 height 420
